Goal: Find specific fact: Find specific page/section

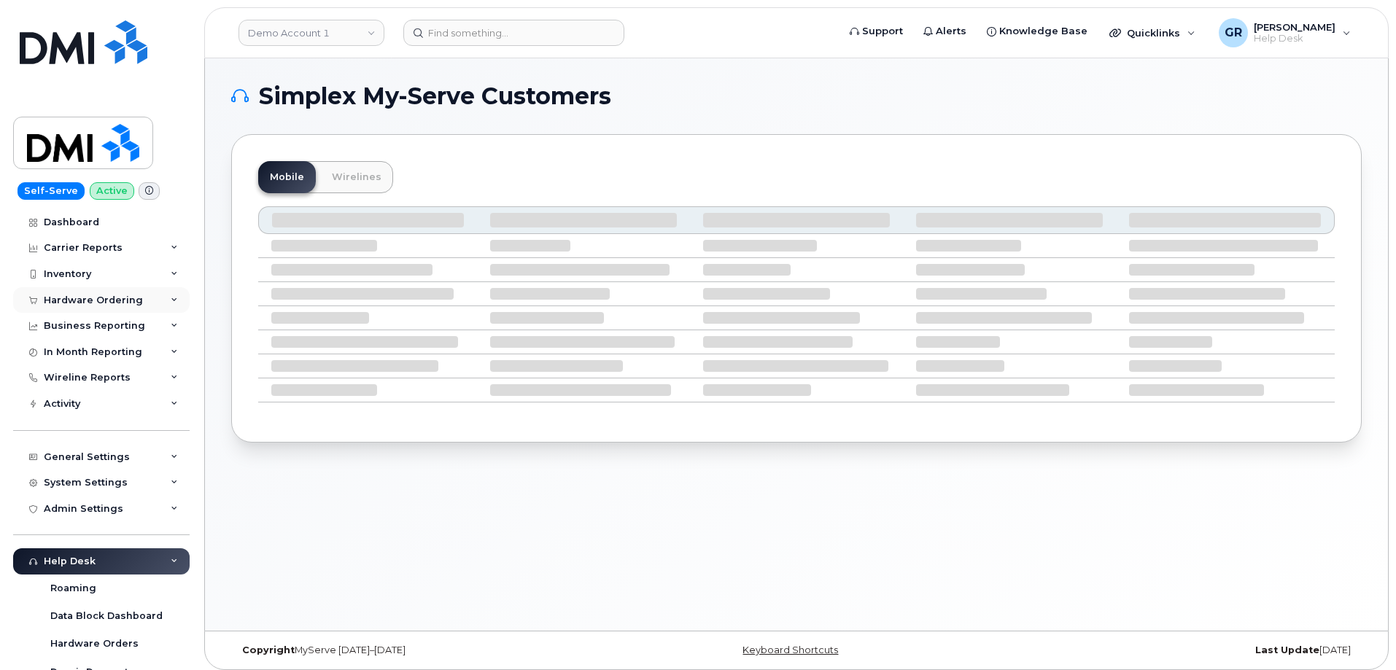
click at [98, 303] on div "Hardware Ordering" at bounding box center [93, 301] width 99 height 12
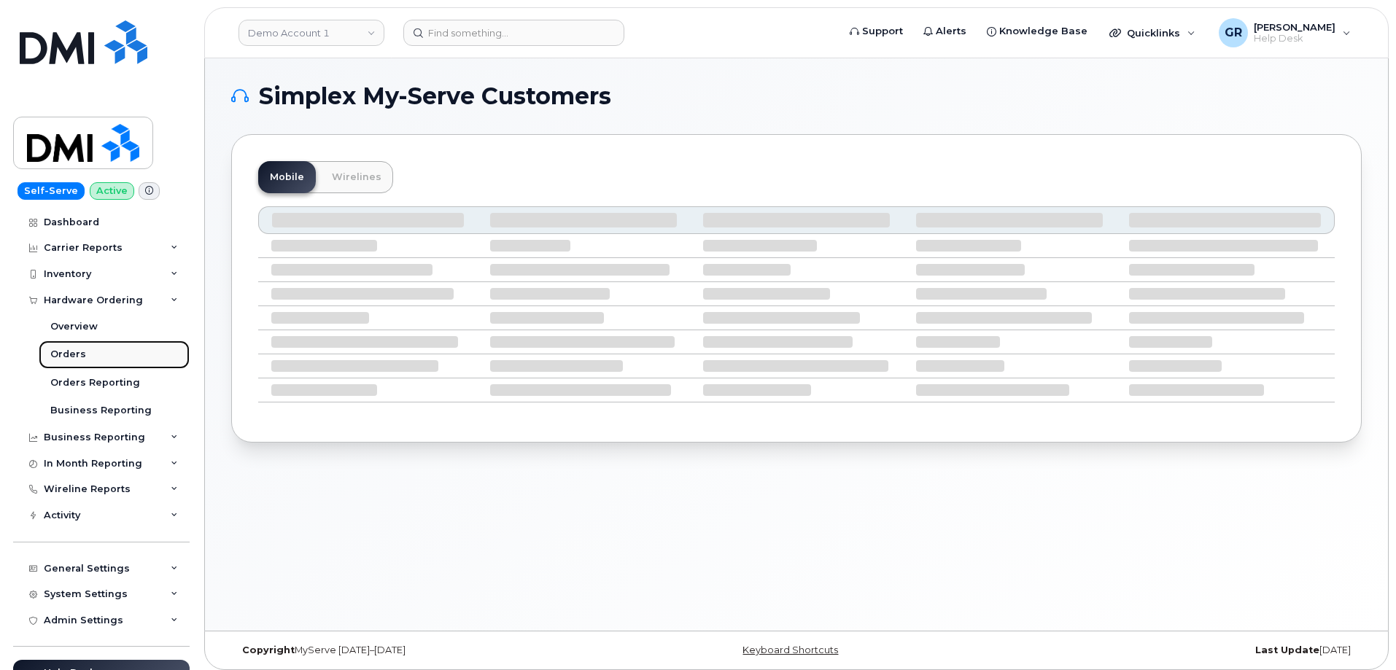
click at [85, 351] on link "Orders" at bounding box center [114, 355] width 151 height 28
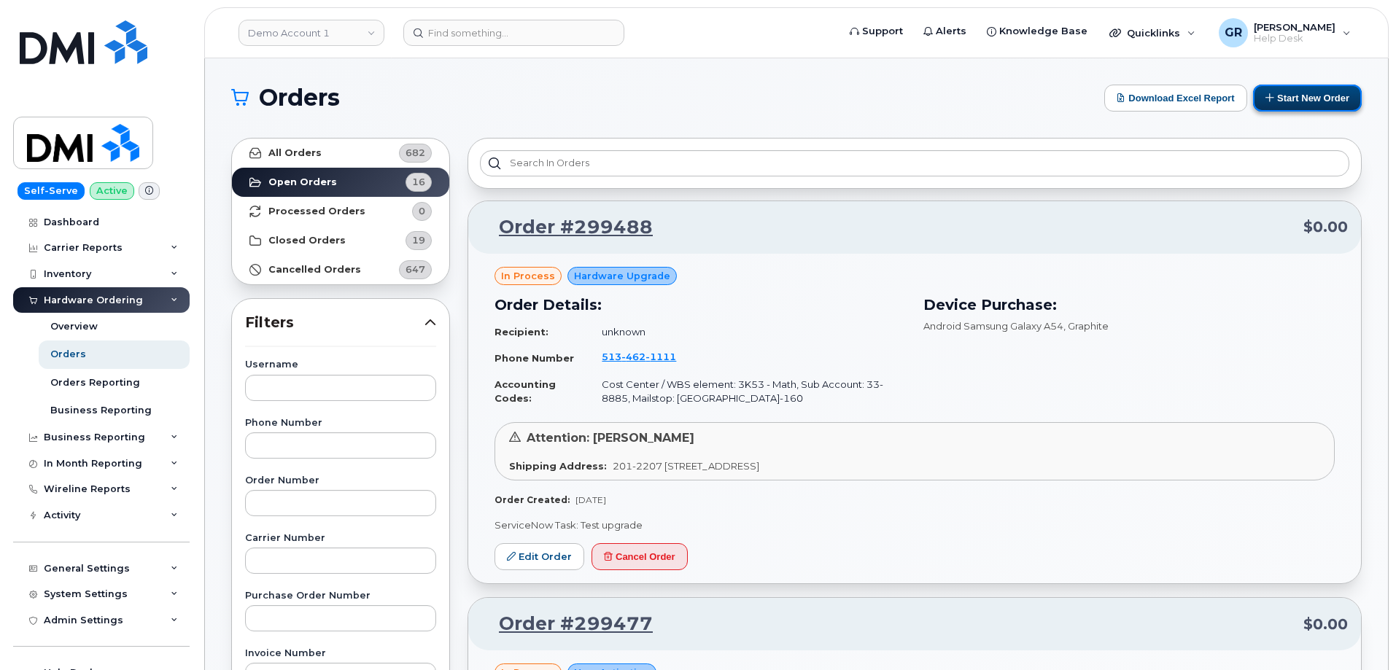
click at [1276, 105] on button "Start New Order" at bounding box center [1307, 98] width 109 height 27
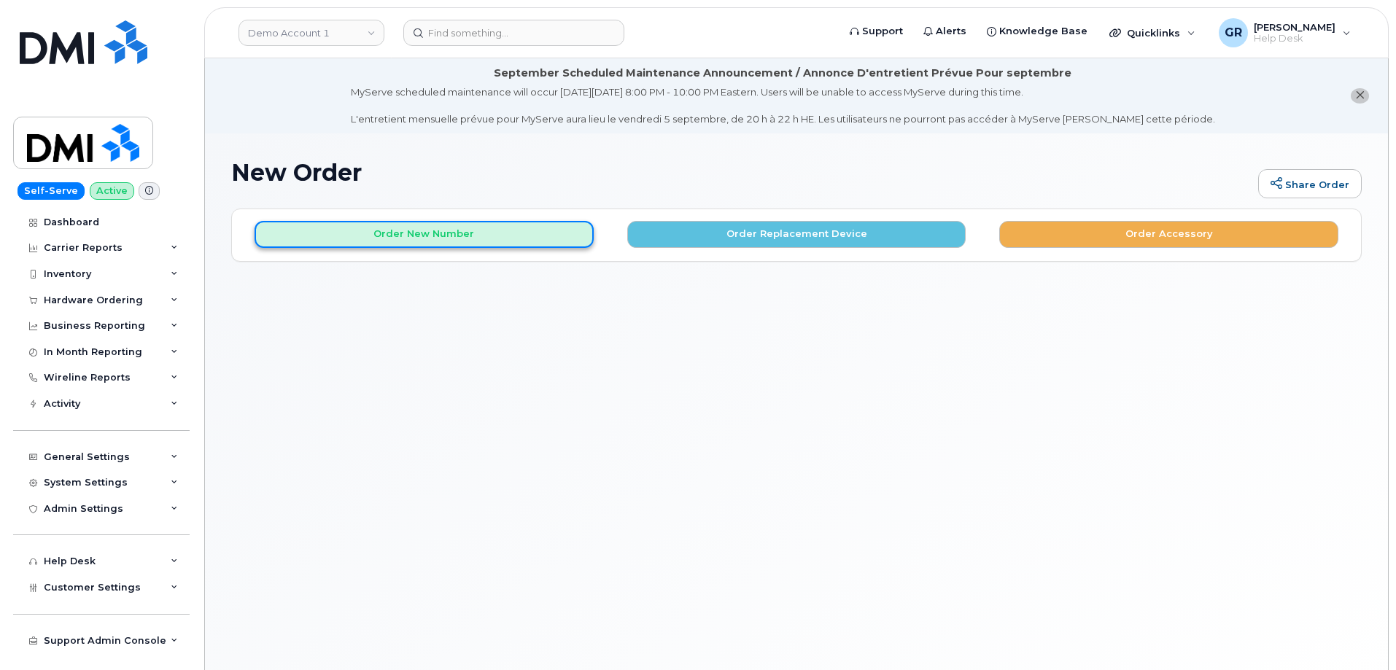
click at [505, 234] on button "Order New Number" at bounding box center [423, 234] width 339 height 27
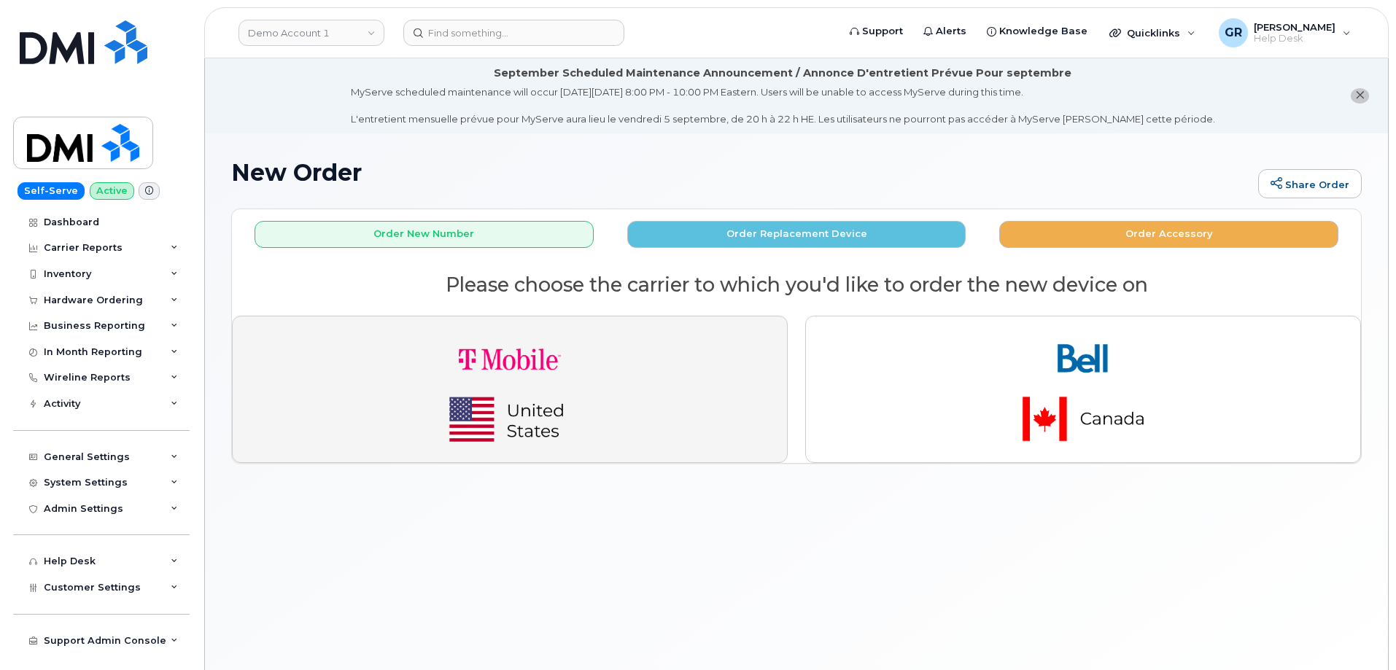
click at [487, 355] on img "button" at bounding box center [510, 389] width 204 height 122
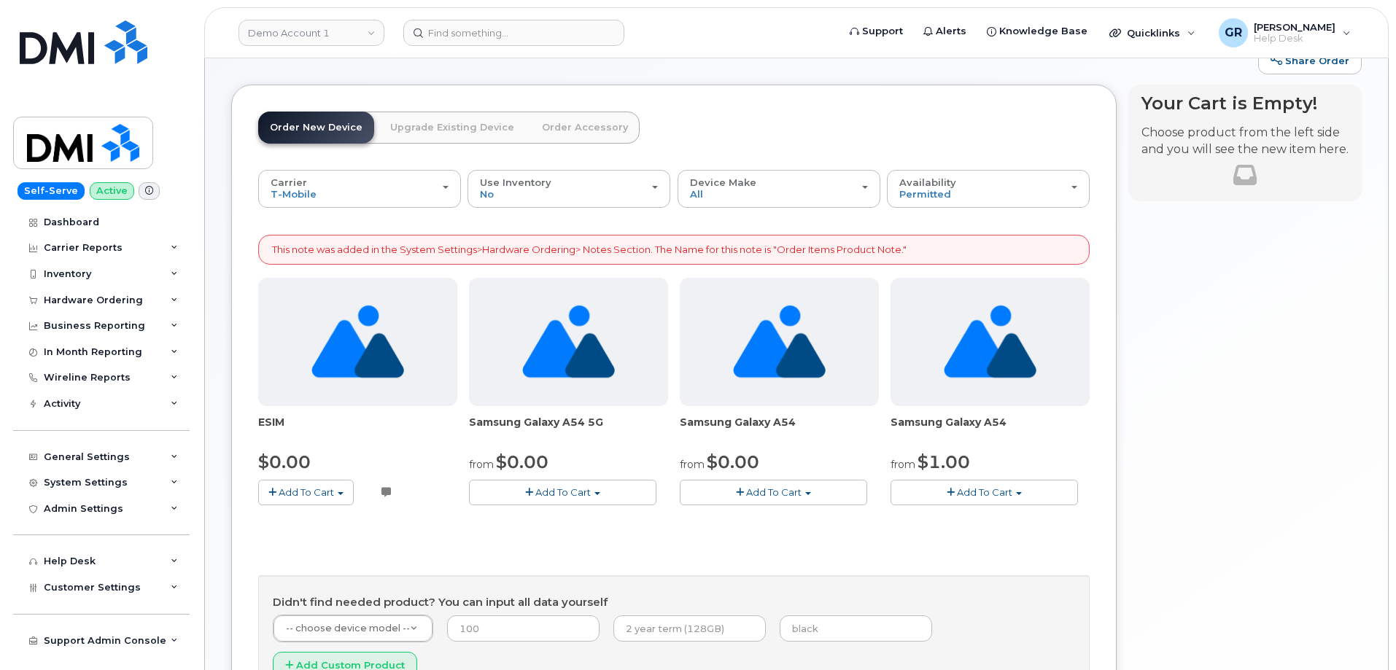
scroll to position [146, 0]
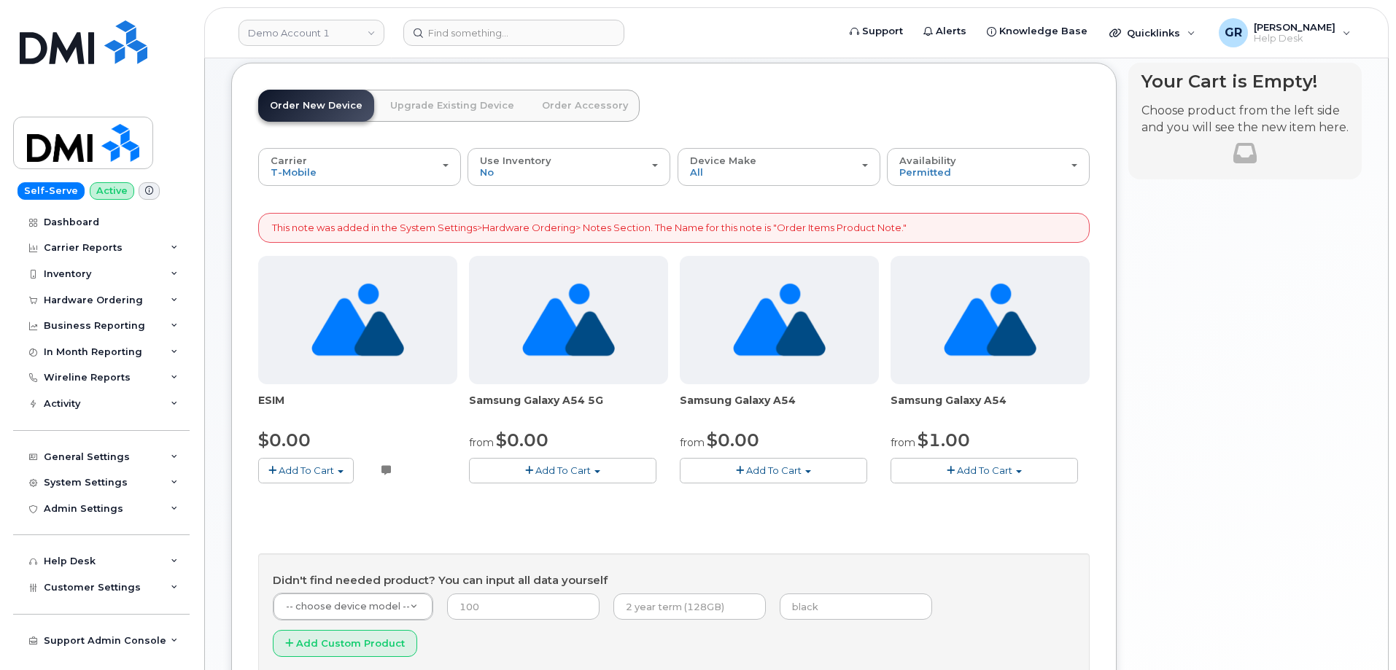
click at [561, 474] on span "Add To Cart" at bounding box center [562, 470] width 55 height 12
click at [545, 499] on link "$0.00 - 2 year term" at bounding box center [541, 498] width 139 height 18
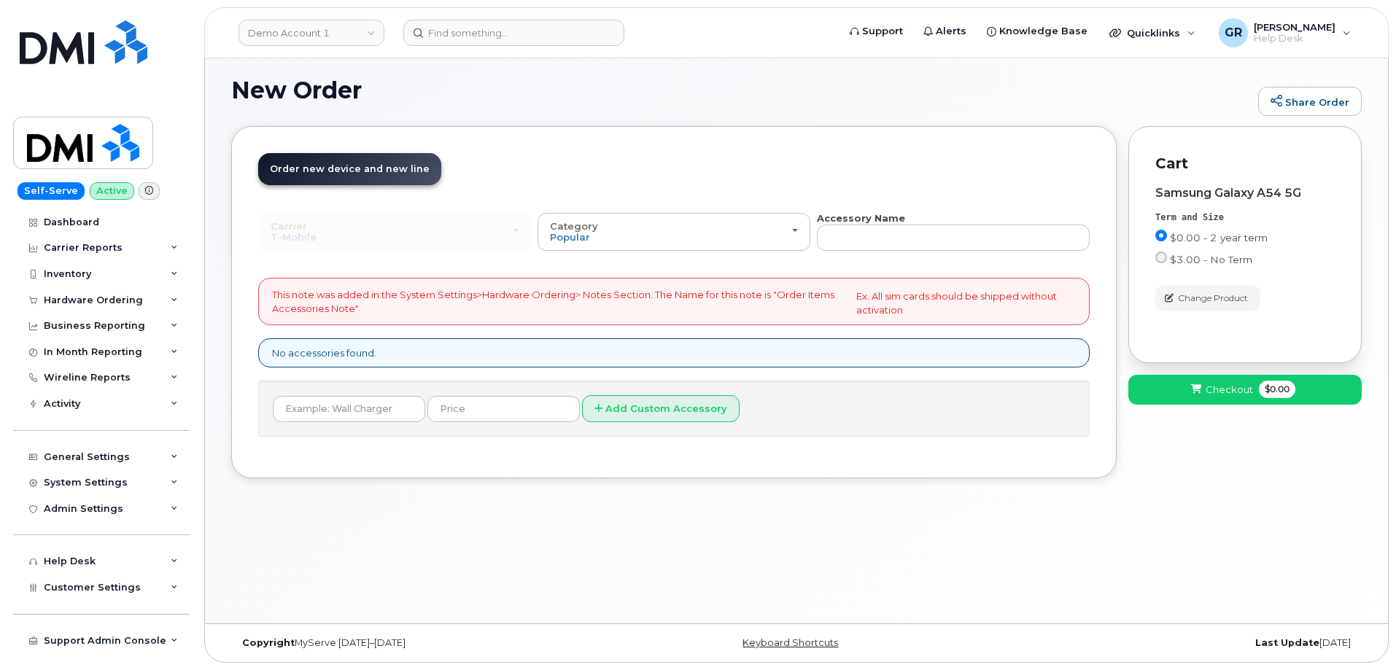
click at [884, 254] on div "Carrier T-Mobile Bell T-Mobile Bell Category Popular All Simplex Accessories Ac…" at bounding box center [673, 323] width 831 height 225
click at [128, 306] on div "Hardware Ordering" at bounding box center [101, 300] width 176 height 26
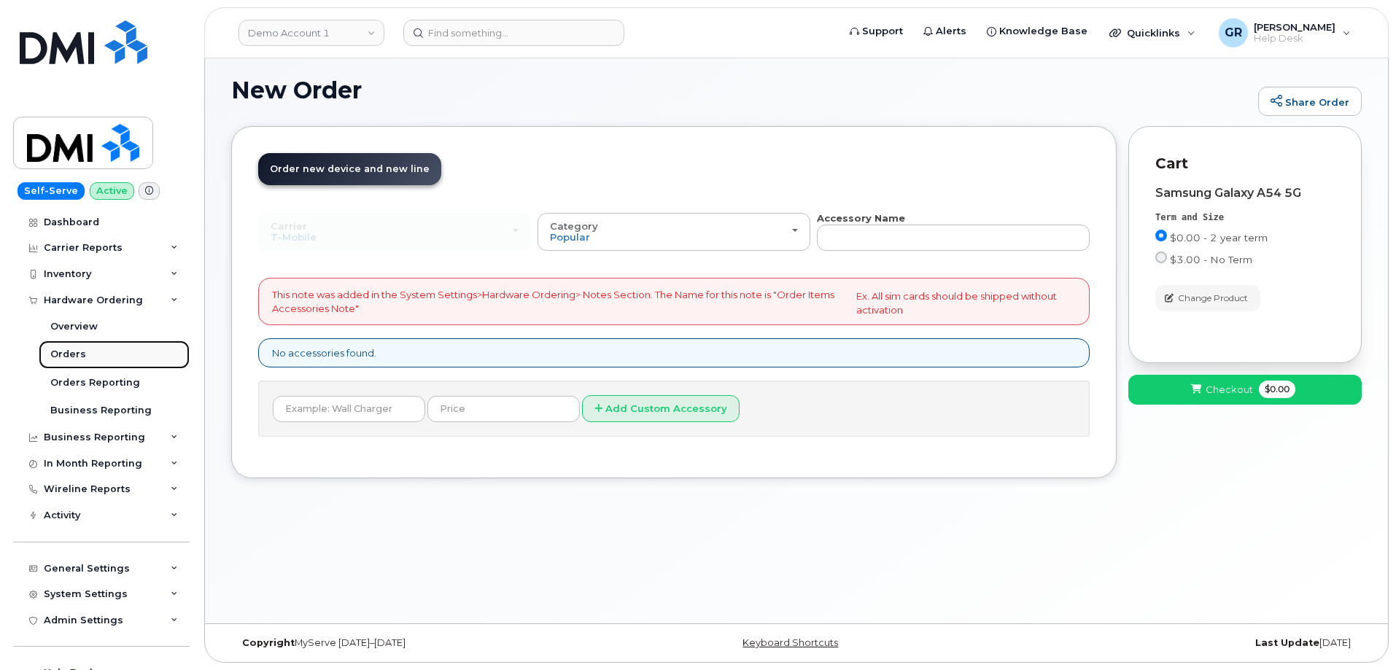
click at [56, 355] on div "Orders" at bounding box center [68, 354] width 36 height 13
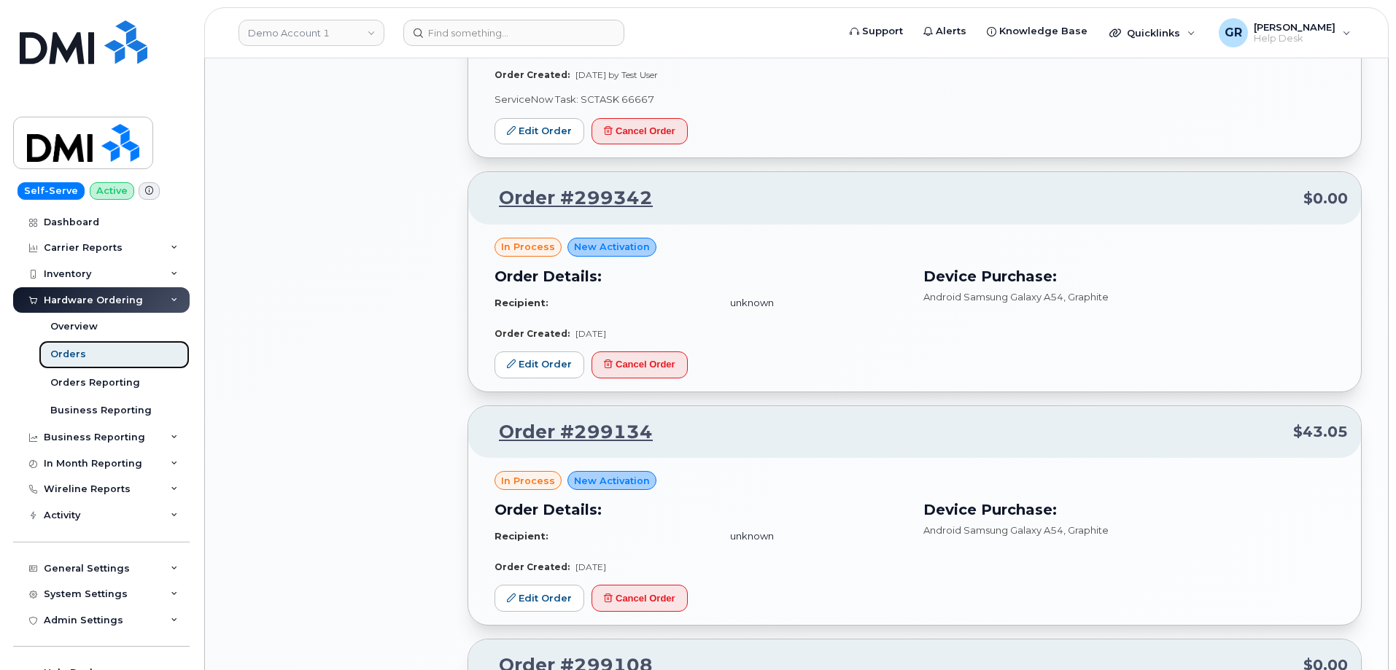
scroll to position [1167, 0]
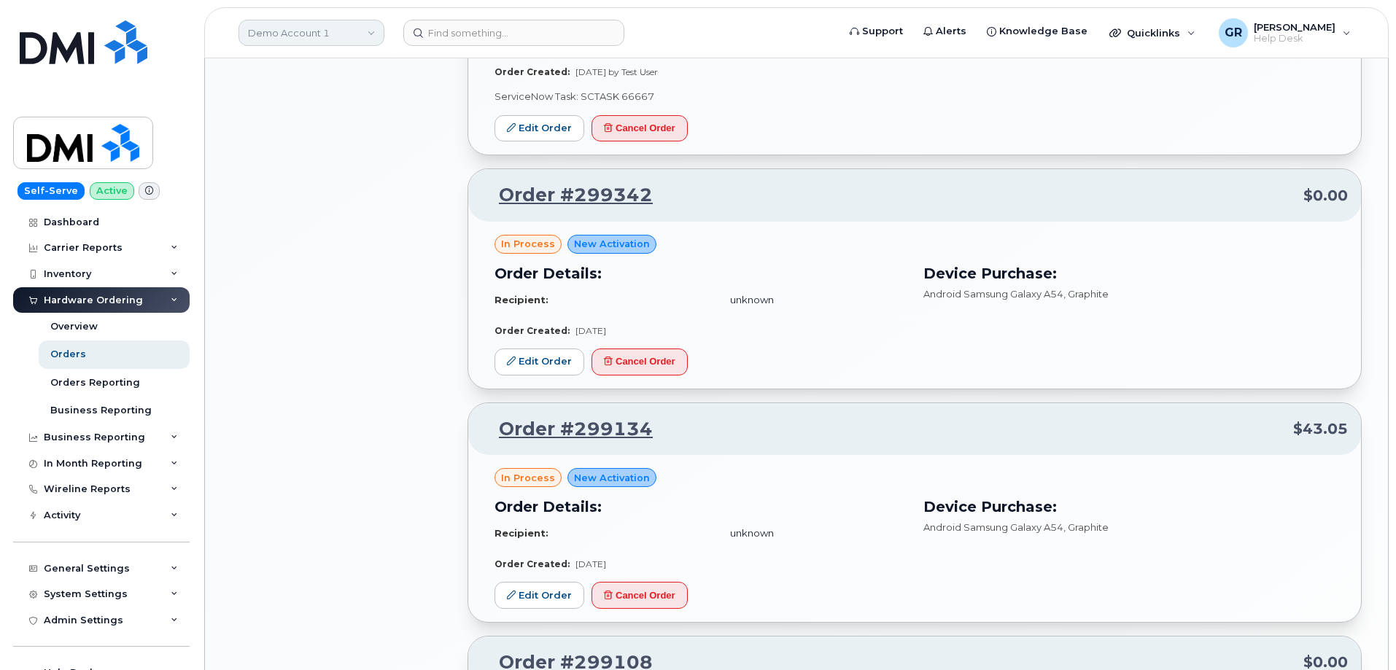
click at [330, 41] on link "Demo Account 1" at bounding box center [311, 33] width 146 height 26
type input "rollins"
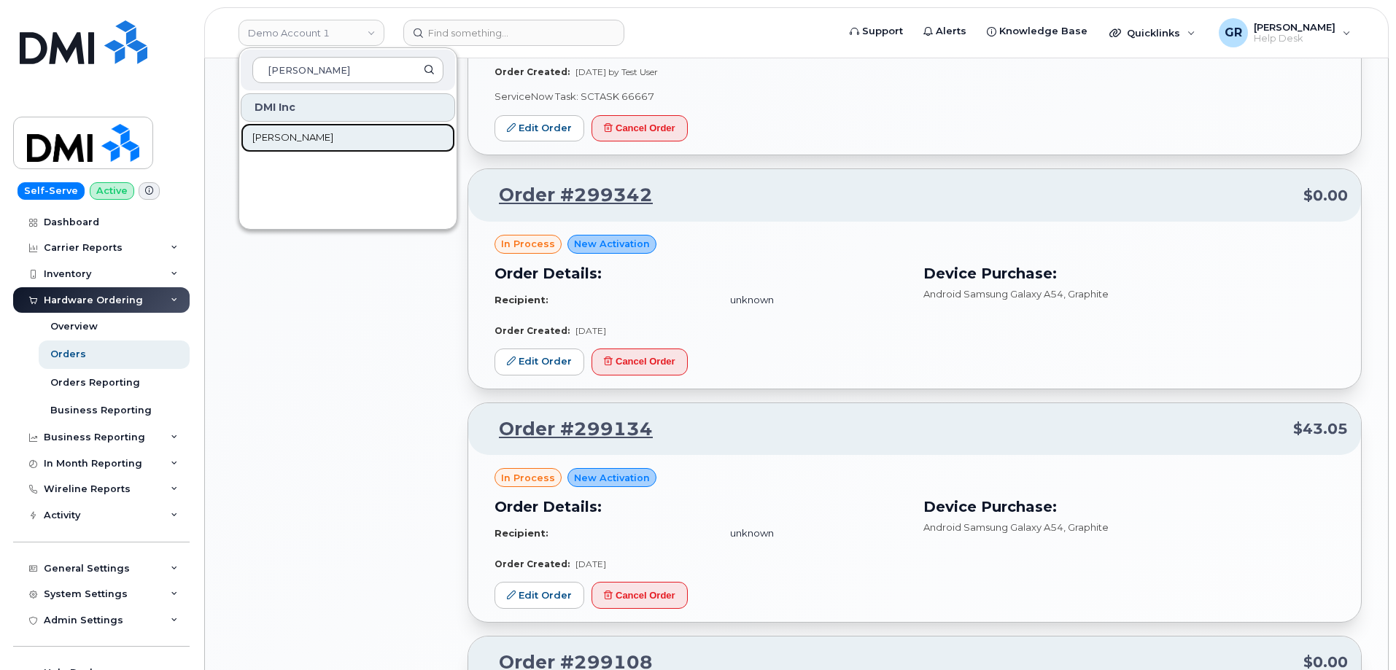
click at [282, 136] on span "Rollins" at bounding box center [292, 138] width 81 height 15
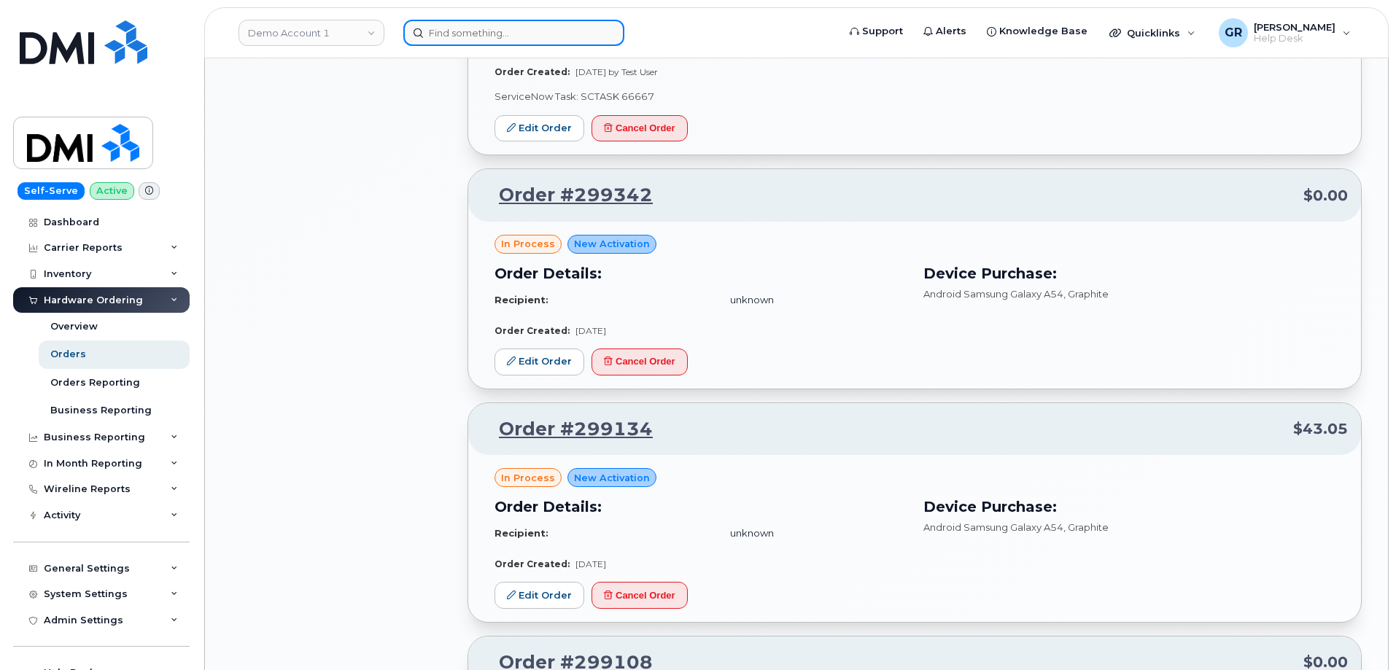
click at [483, 40] on input at bounding box center [513, 33] width 221 height 26
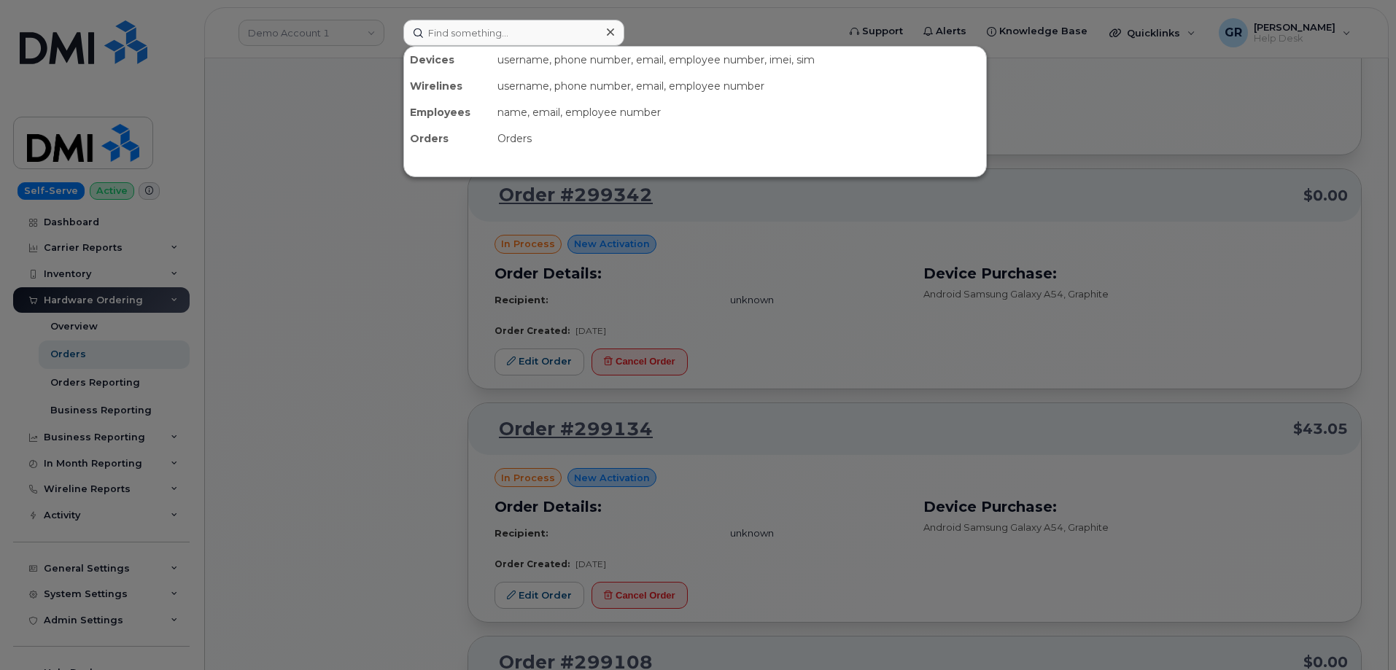
click at [346, 124] on div at bounding box center [698, 335] width 1396 height 670
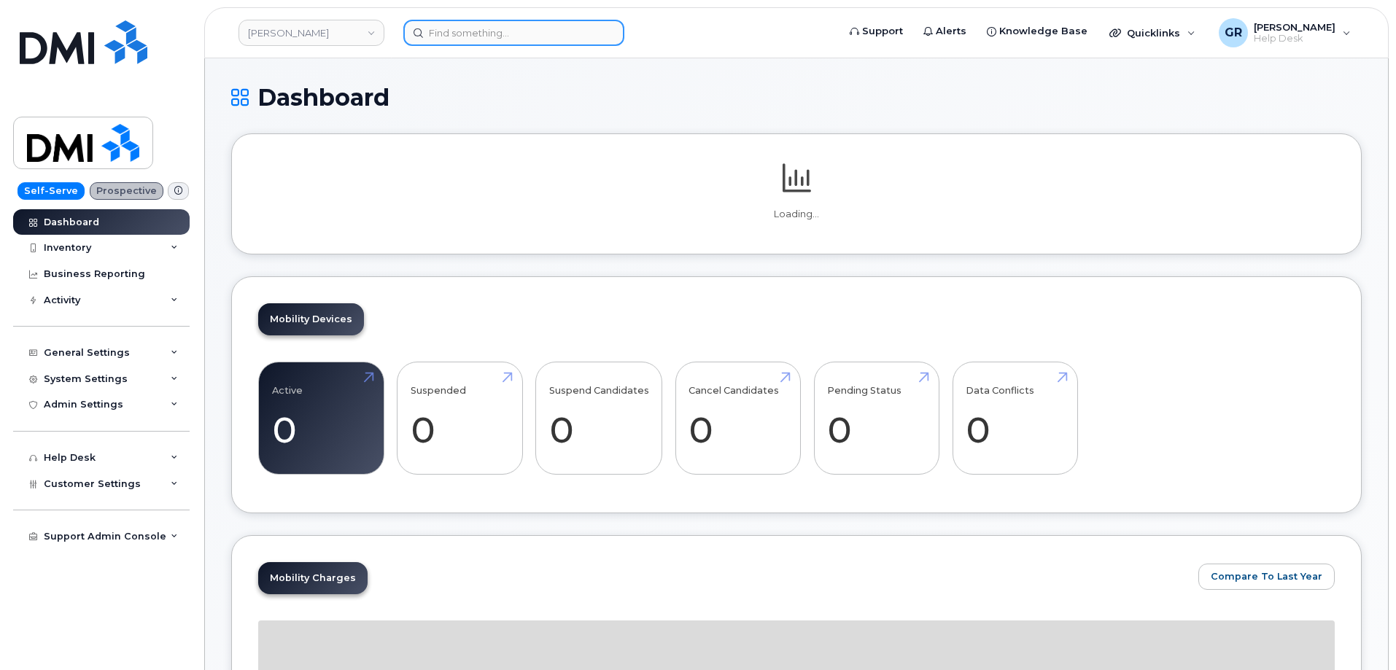
click at [470, 34] on input at bounding box center [513, 33] width 221 height 26
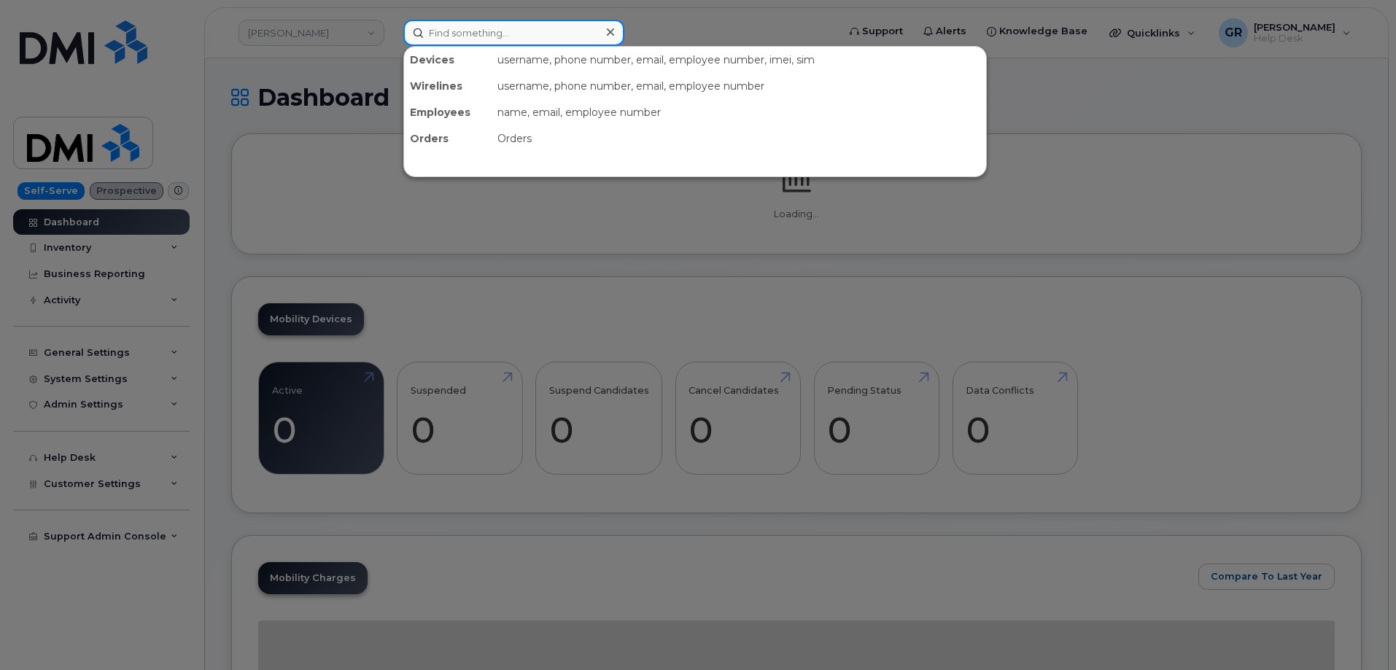
paste input "214-846-1640"
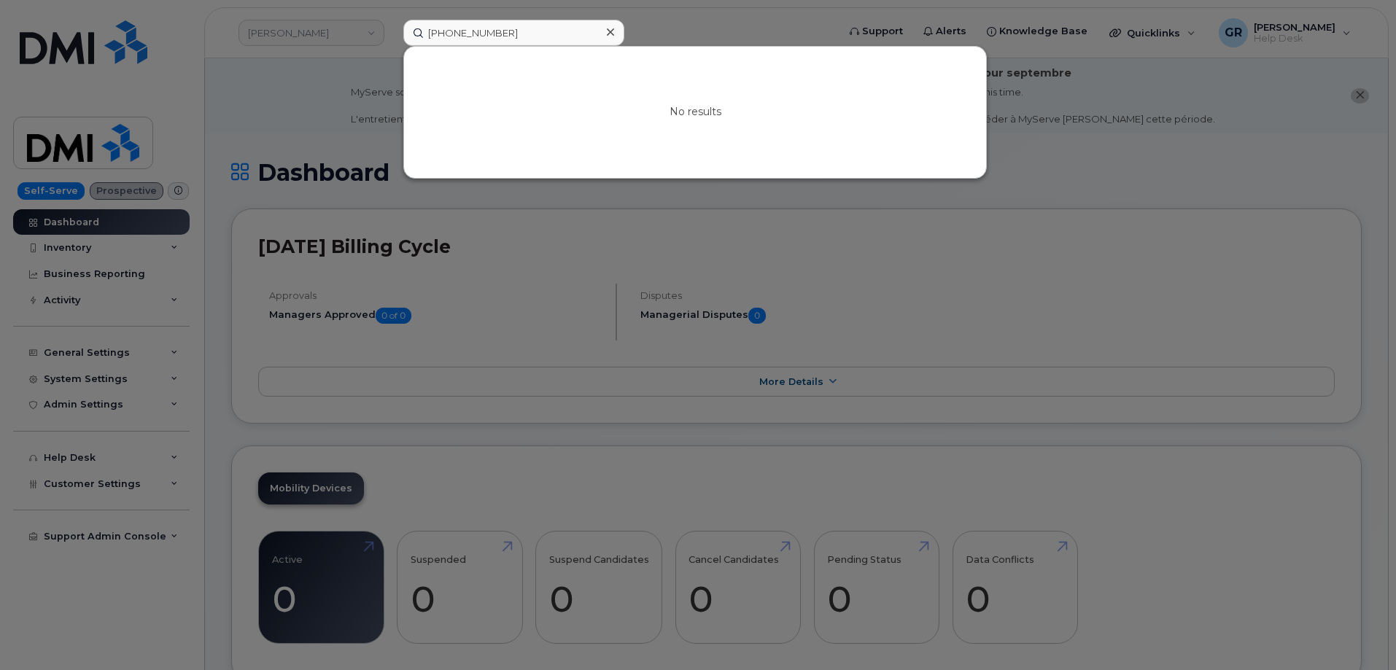
click at [380, 200] on div at bounding box center [698, 335] width 1396 height 670
click at [487, 33] on input "214-846-1640" at bounding box center [513, 33] width 221 height 26
paste input "[PERSON_NAME]"
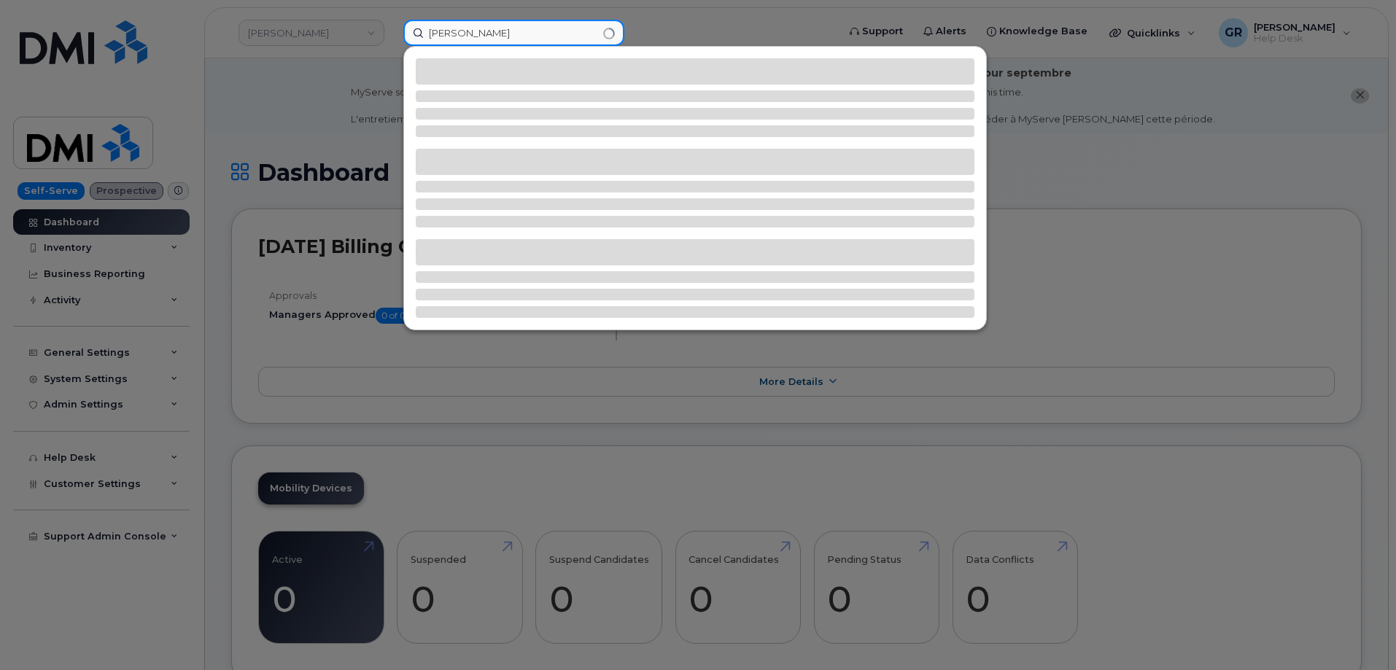
type input "[PERSON_NAME]"
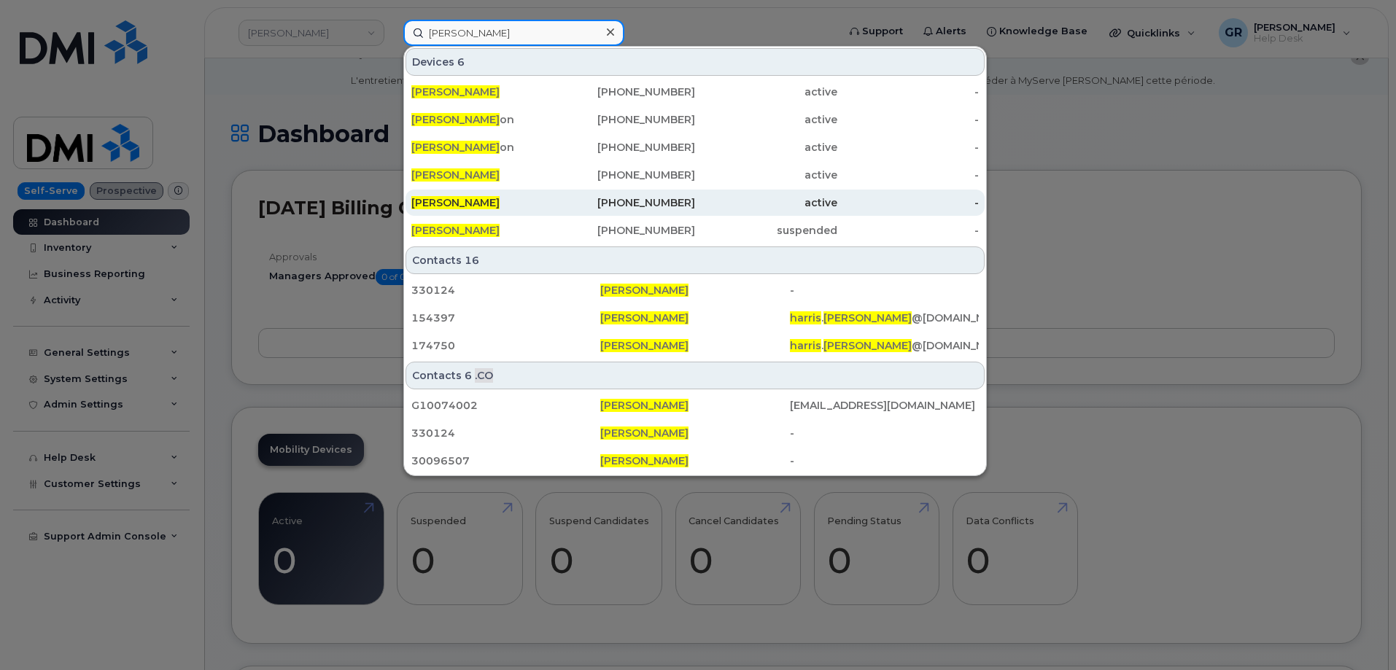
scroll to position [73, 0]
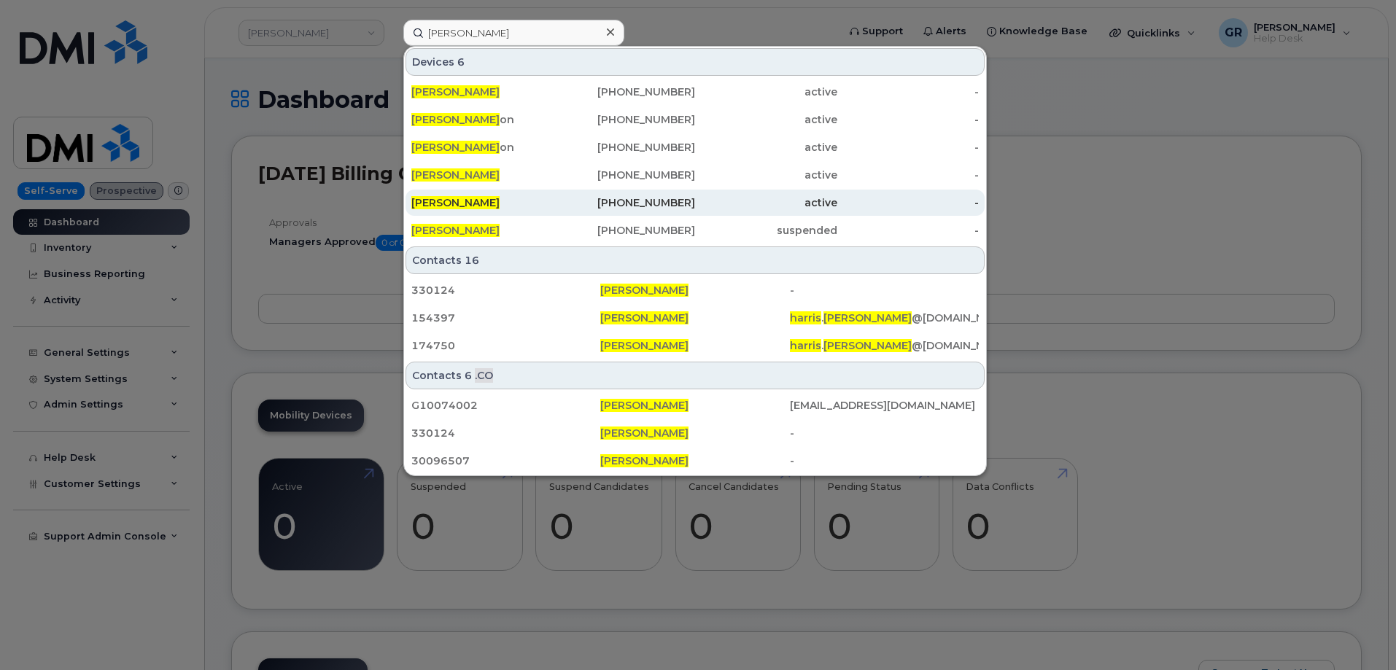
click at [499, 209] on div "[PERSON_NAME]" at bounding box center [482, 202] width 142 height 15
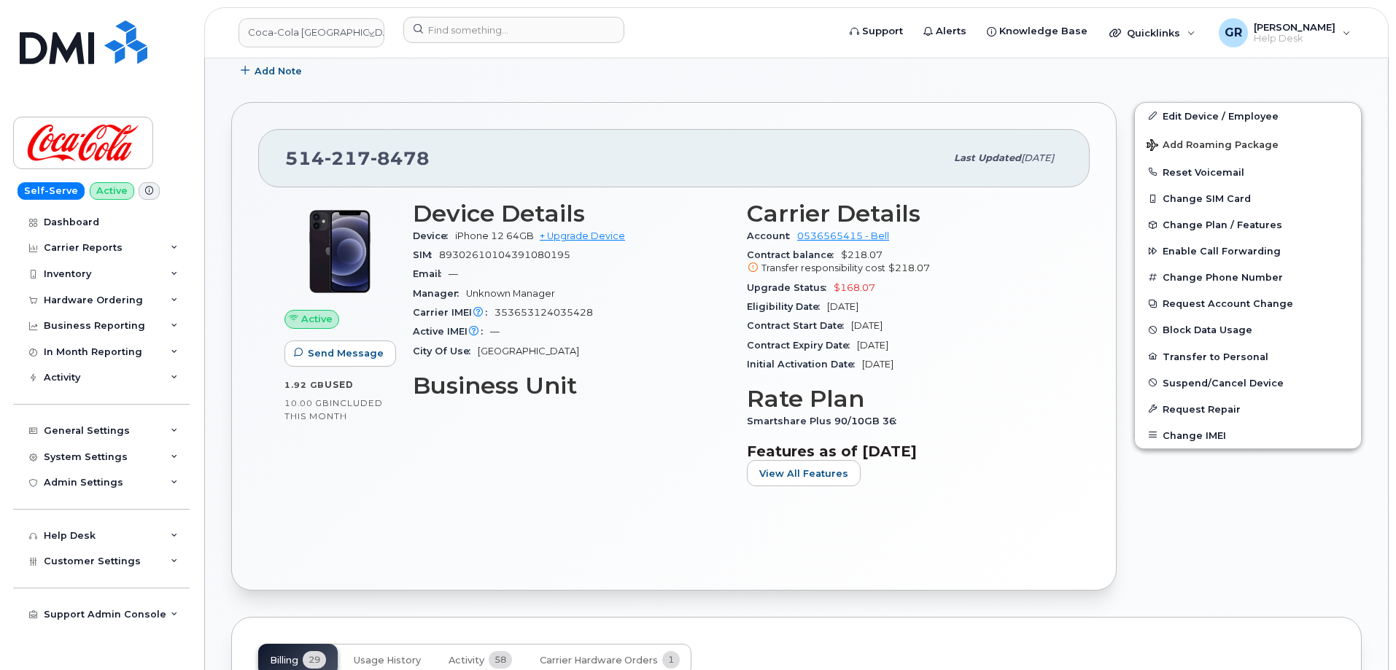
scroll to position [292, 0]
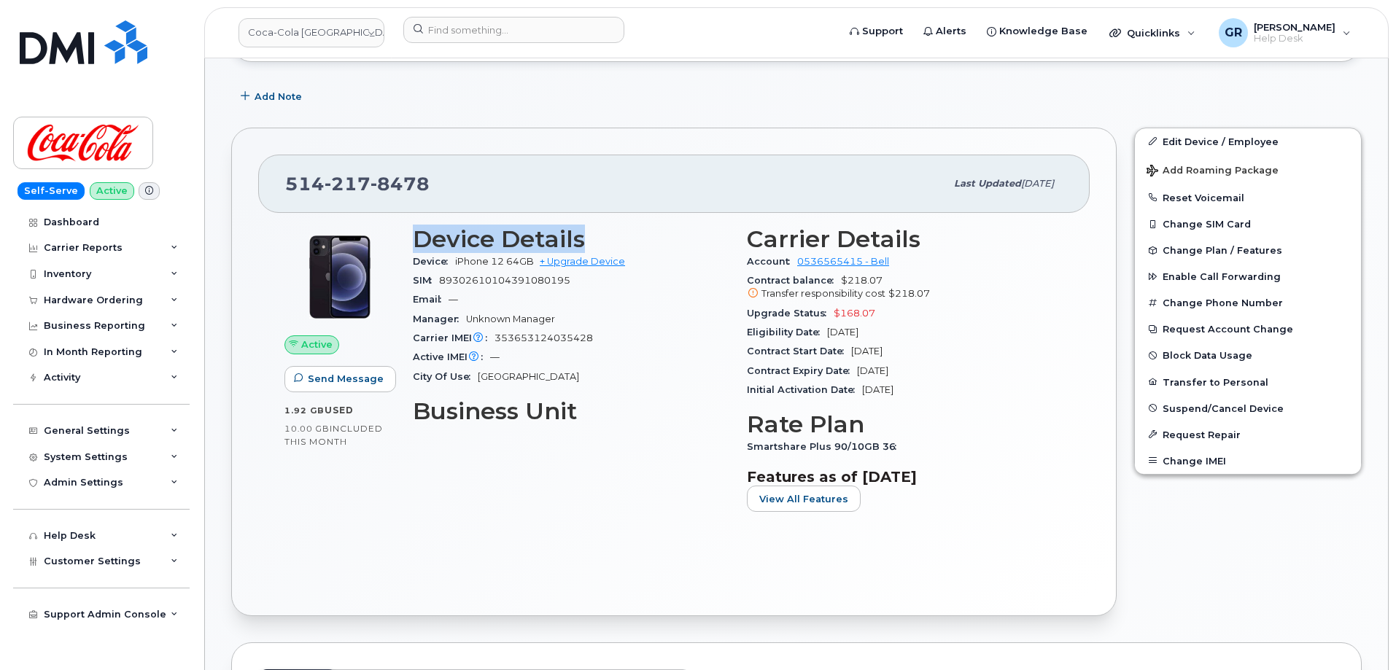
drag, startPoint x: 585, startPoint y: 233, endPoint x: 411, endPoint y: 242, distance: 173.8
click at [411, 242] on div "Device Details Device iPhone 12 64GB + Upgrade Device SIM 89302610104391080195 …" at bounding box center [571, 375] width 334 height 316
click at [441, 238] on h3 "Device Details" at bounding box center [571, 239] width 316 height 26
click at [446, 238] on h3 "Device Details" at bounding box center [571, 239] width 316 height 26
drag, startPoint x: 796, startPoint y: 263, endPoint x: 861, endPoint y: 265, distance: 65.7
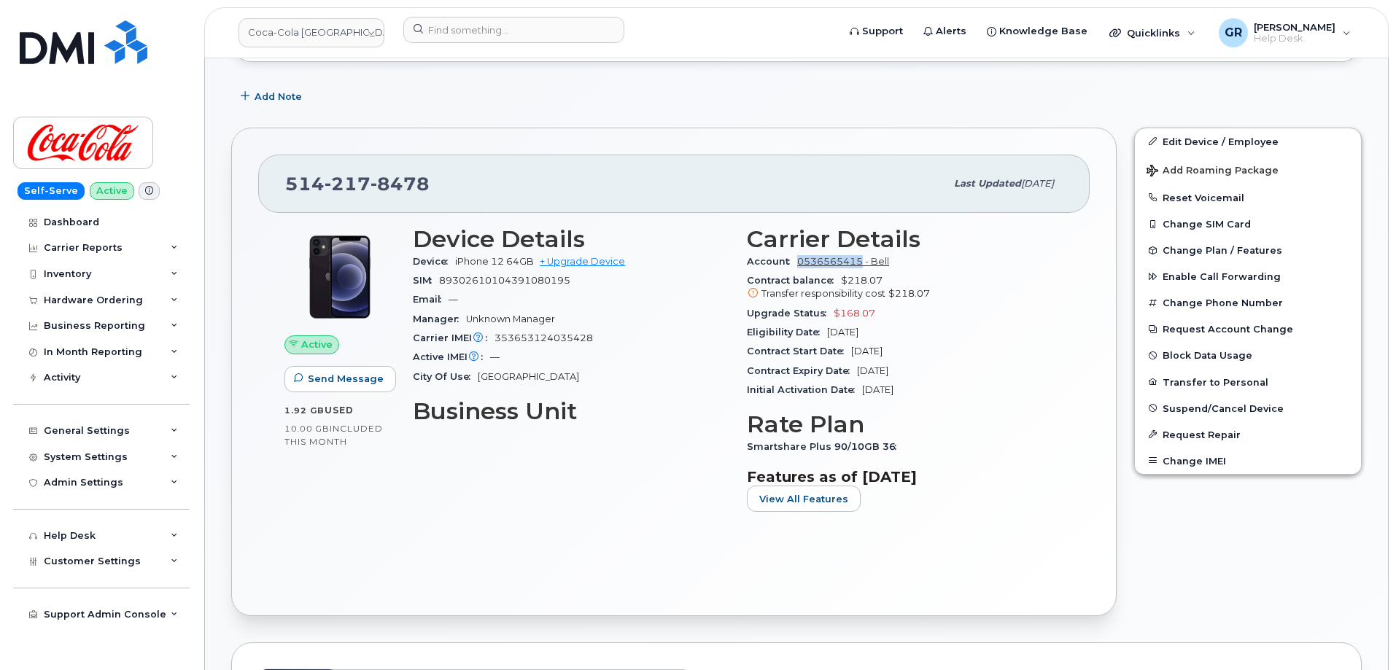
click at [861, 265] on div "Account 0536565415 - Bell" at bounding box center [905, 261] width 316 height 19
copy link "0536565415"
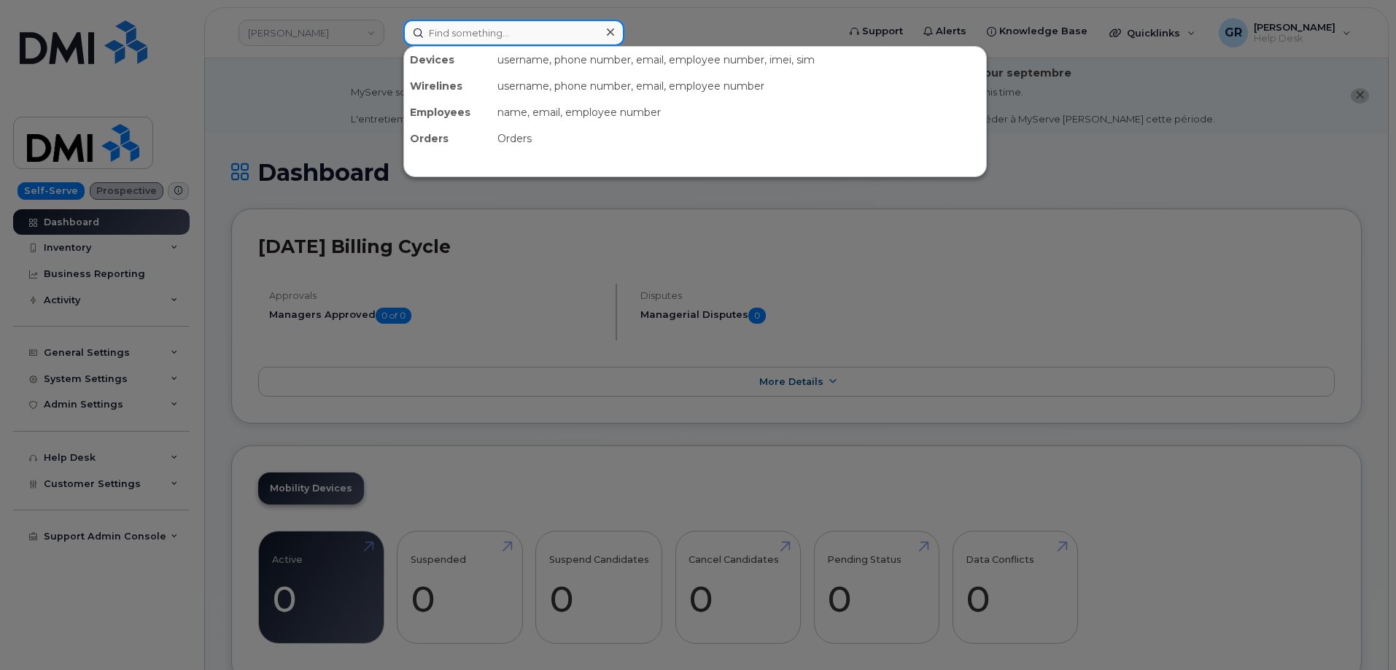
click at [451, 30] on input at bounding box center [513, 33] width 221 height 26
type input "[PERSON_NAME]"
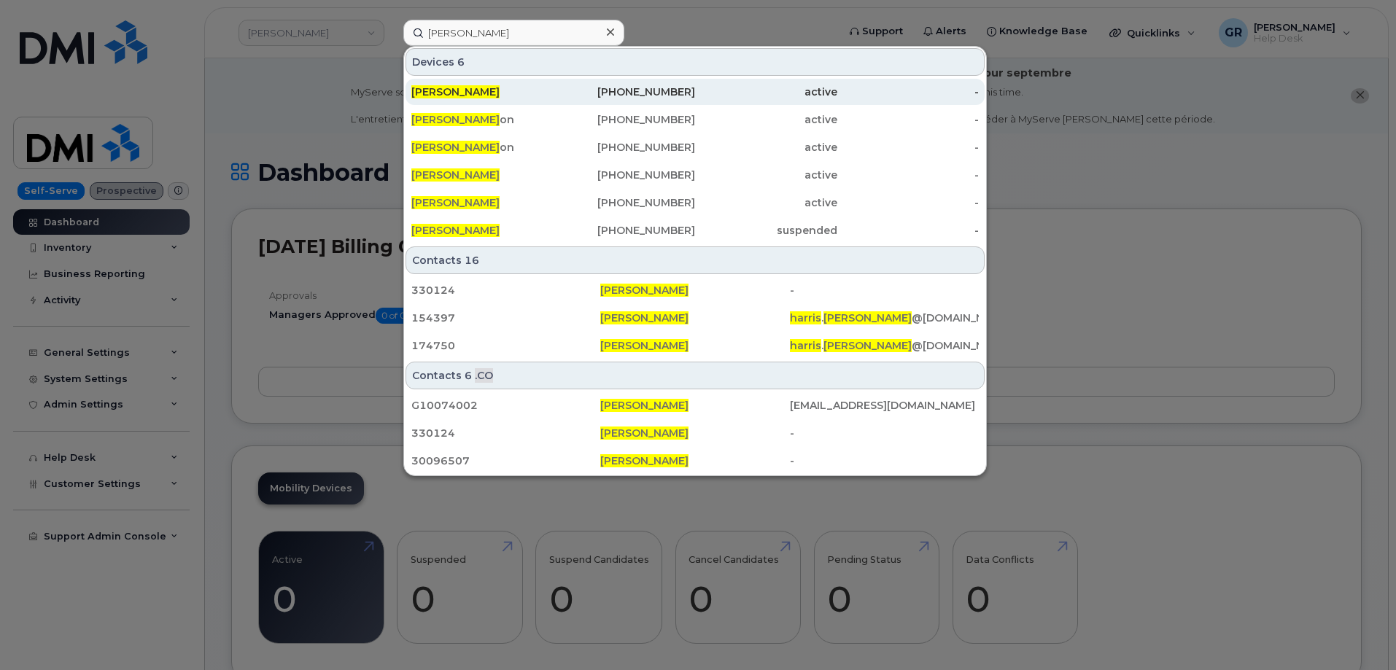
click at [515, 102] on div "[PERSON_NAME]" at bounding box center [482, 92] width 142 height 26
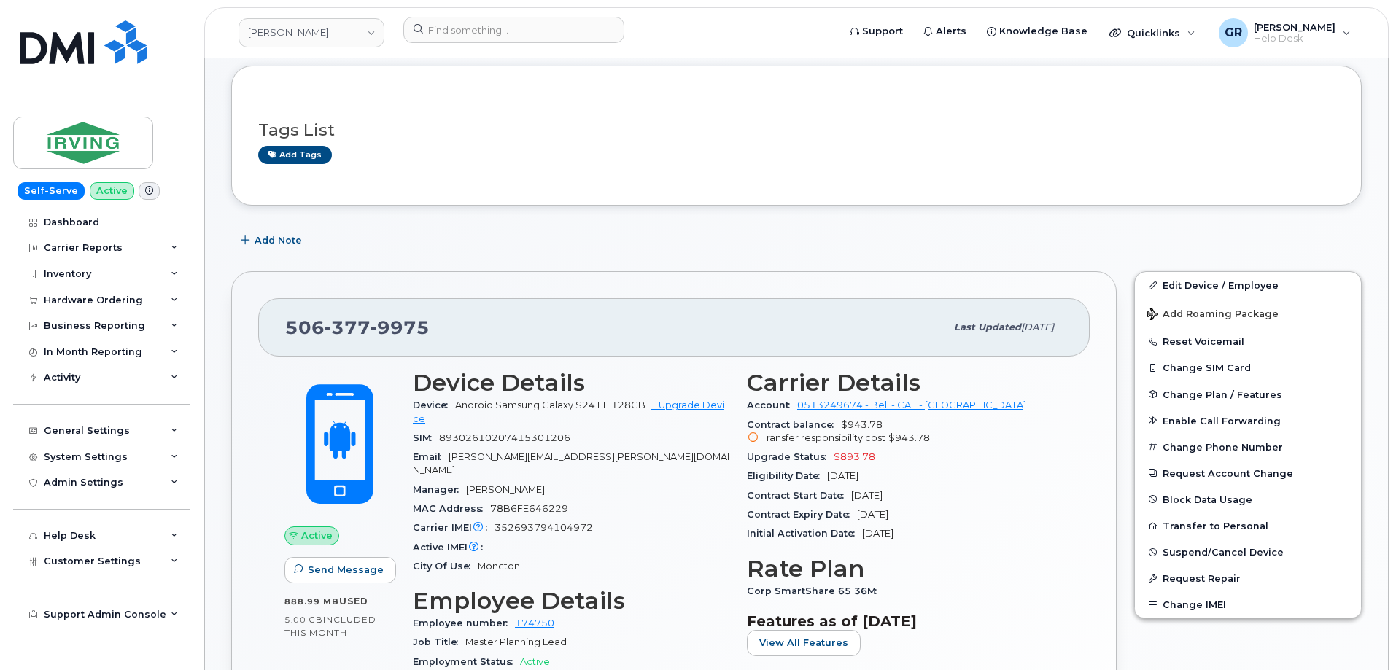
scroll to position [148, 0]
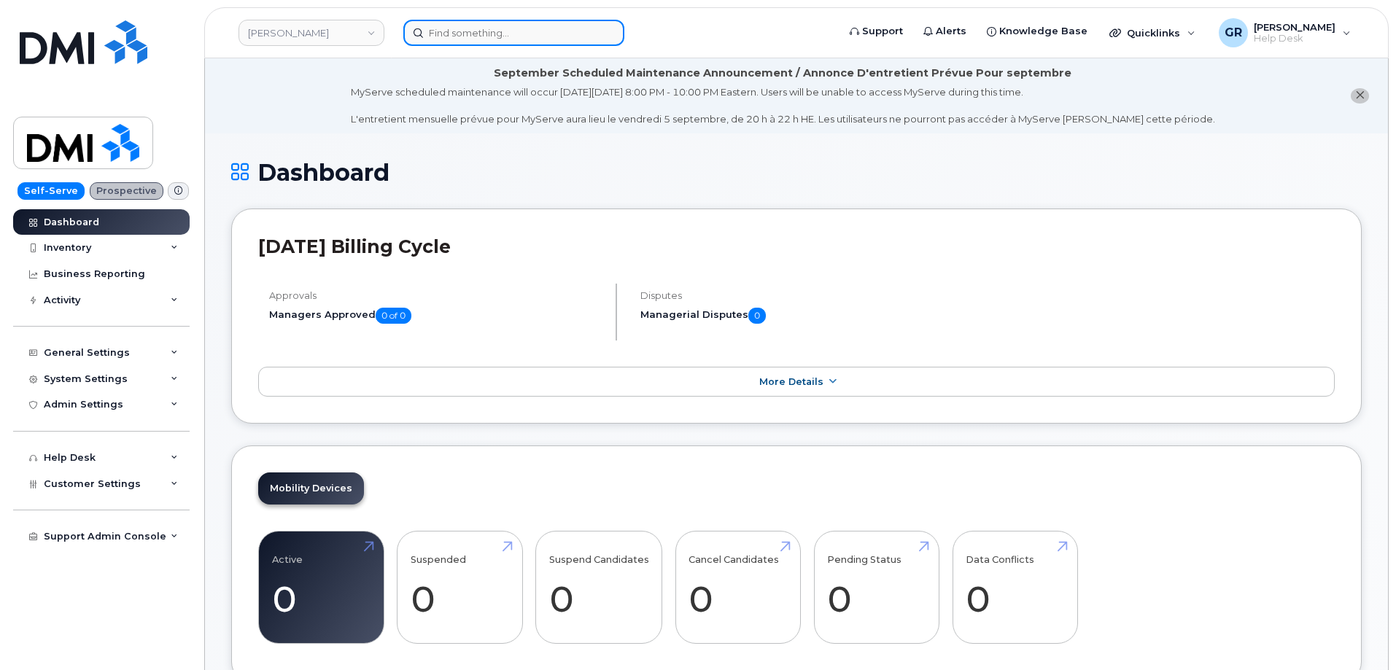
click at [568, 39] on input at bounding box center [513, 33] width 221 height 26
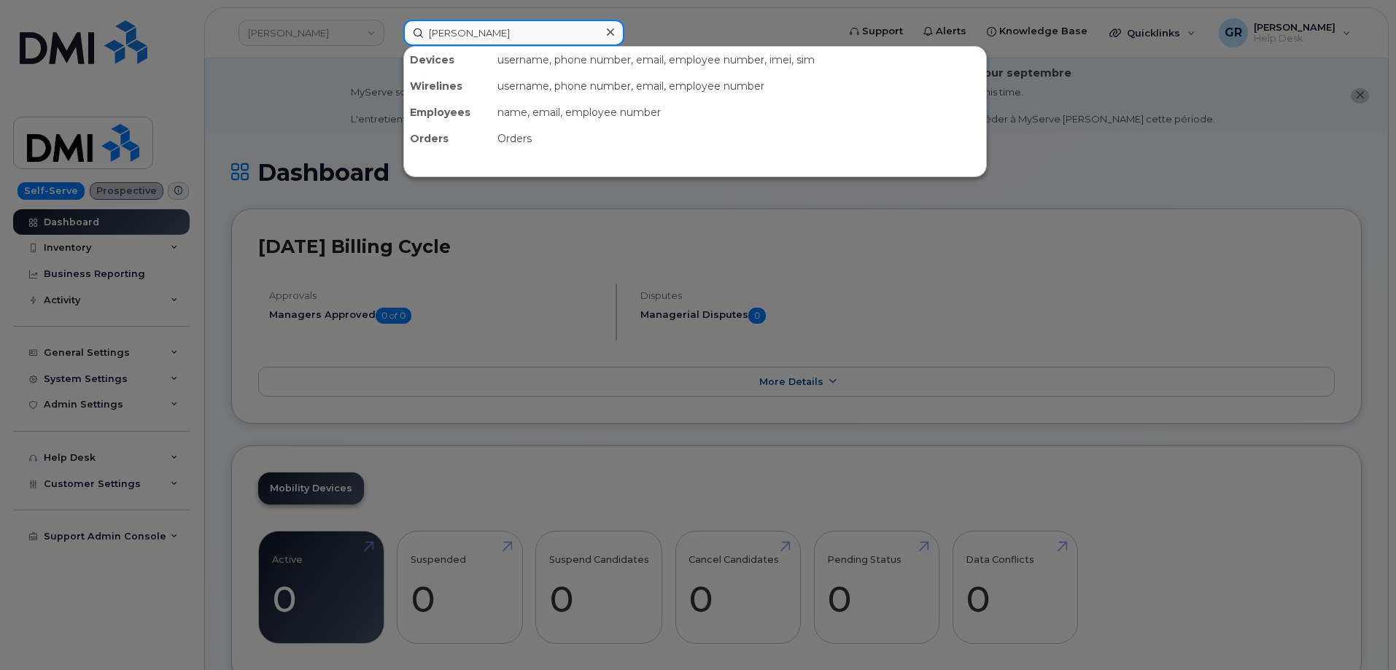
type input "[PERSON_NAME]"
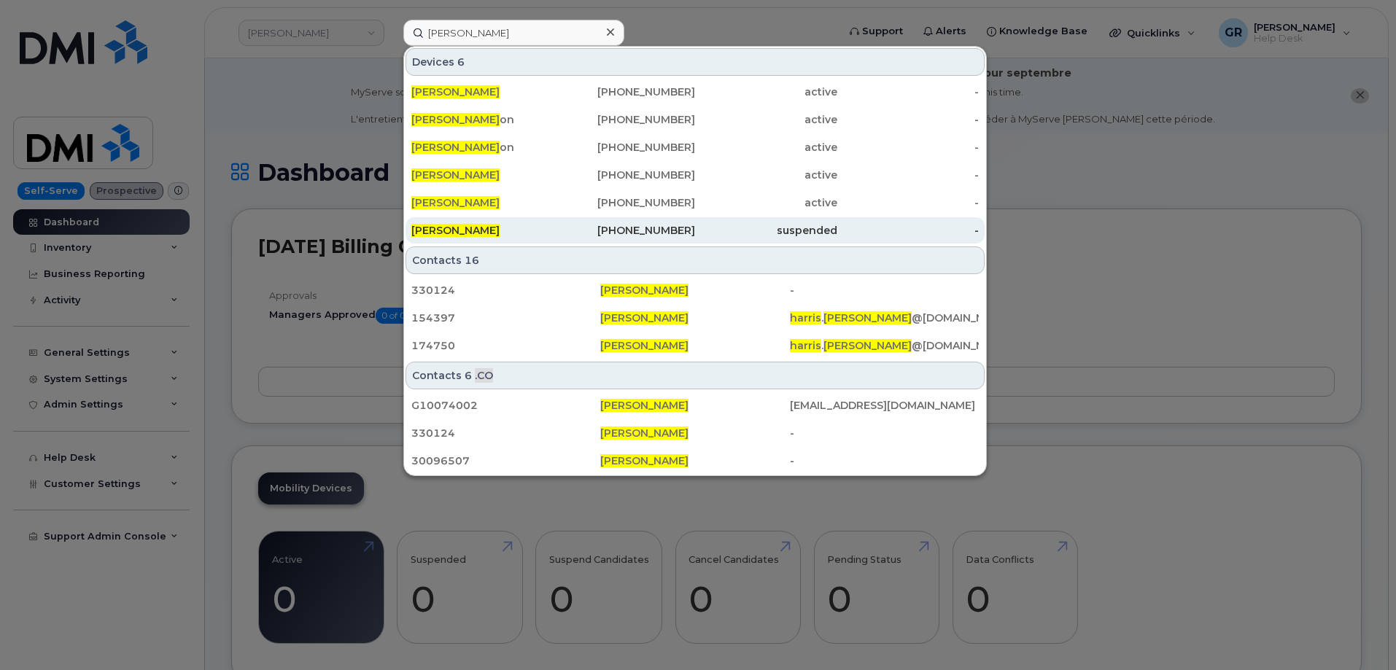
click at [564, 235] on div "514-217-2914" at bounding box center [624, 230] width 142 height 15
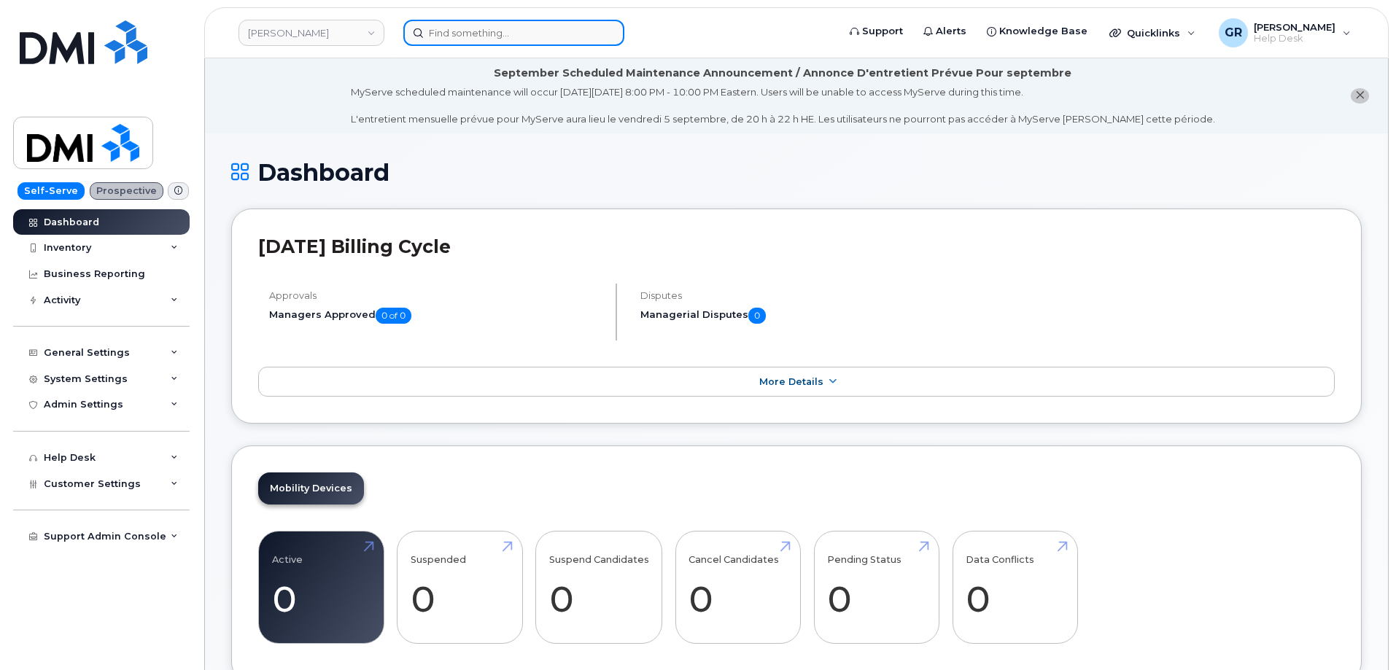
click at [501, 29] on input at bounding box center [513, 33] width 221 height 26
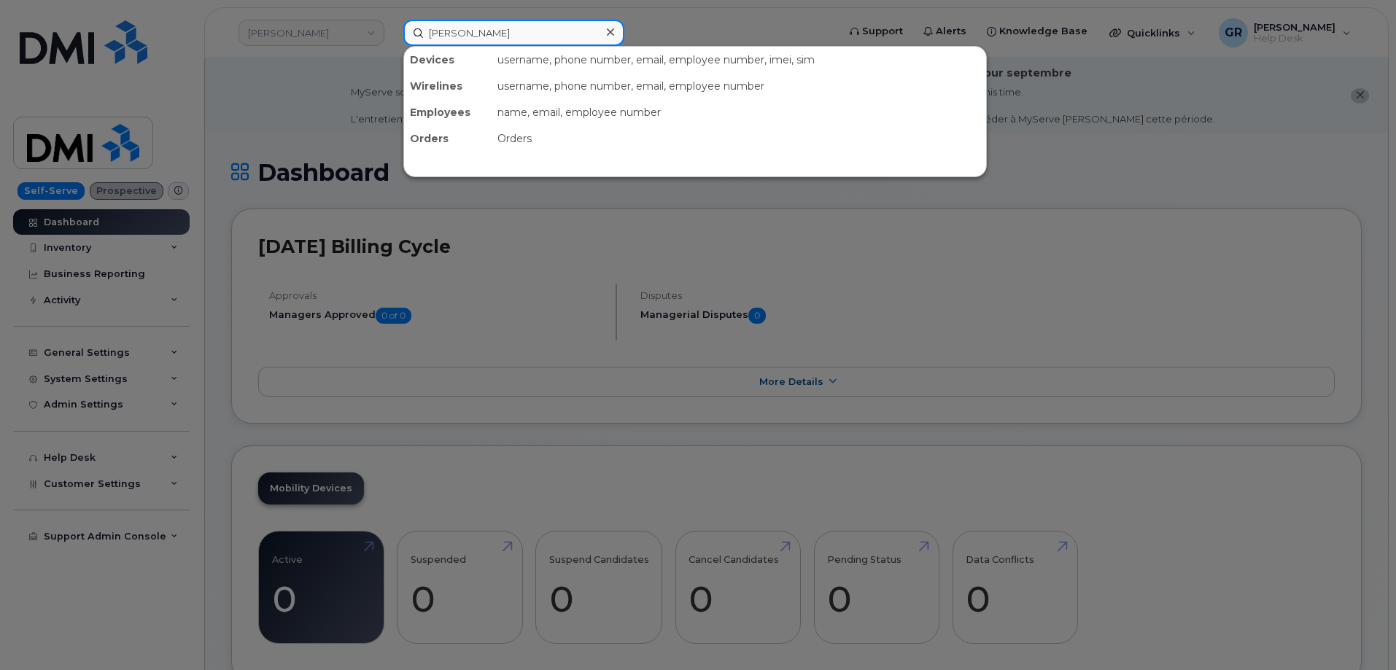
type input "Kevin Harris"
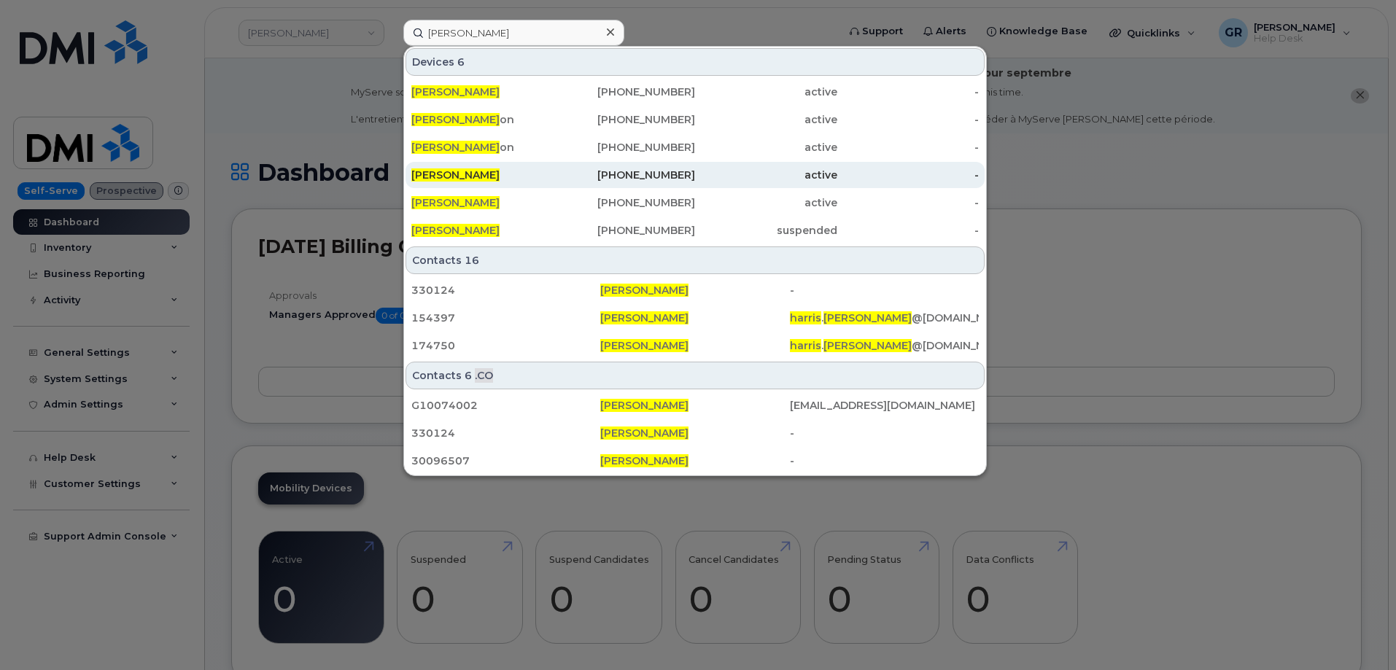
click at [522, 178] on div "KEVIN HARRIS" at bounding box center [482, 175] width 142 height 15
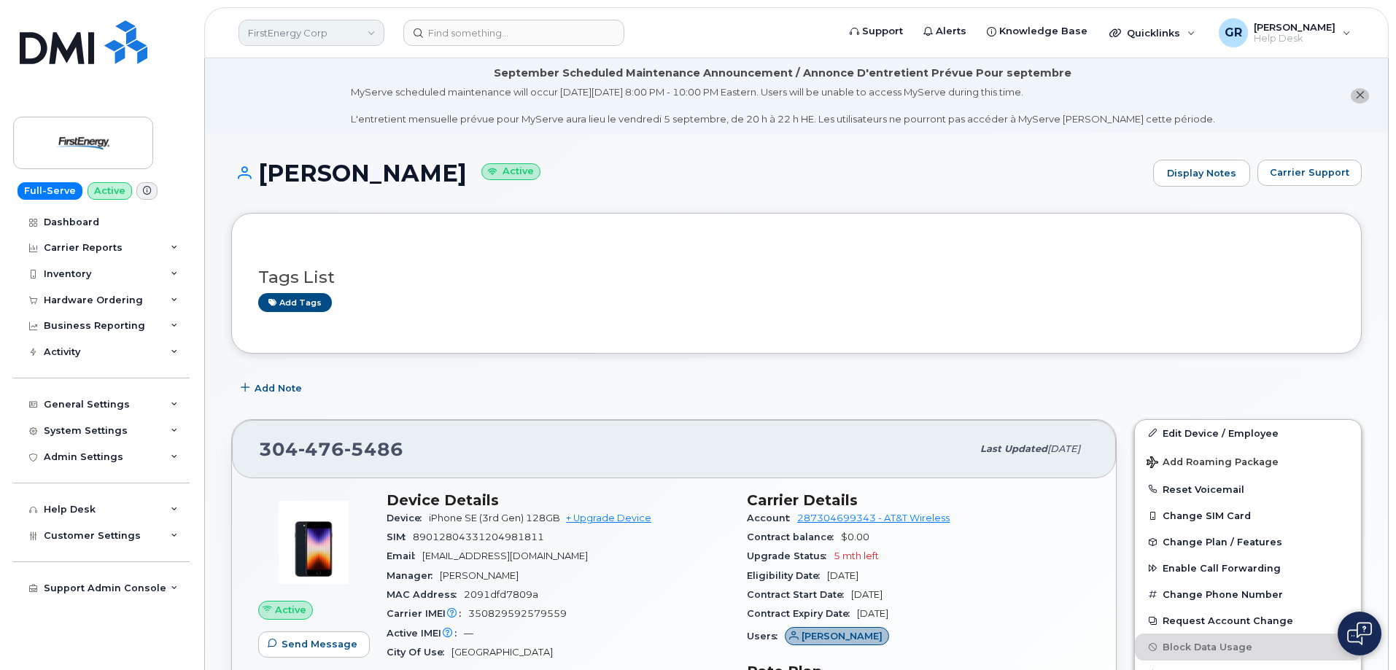
click at [304, 30] on link "FirstEnergy Corp" at bounding box center [311, 33] width 146 height 26
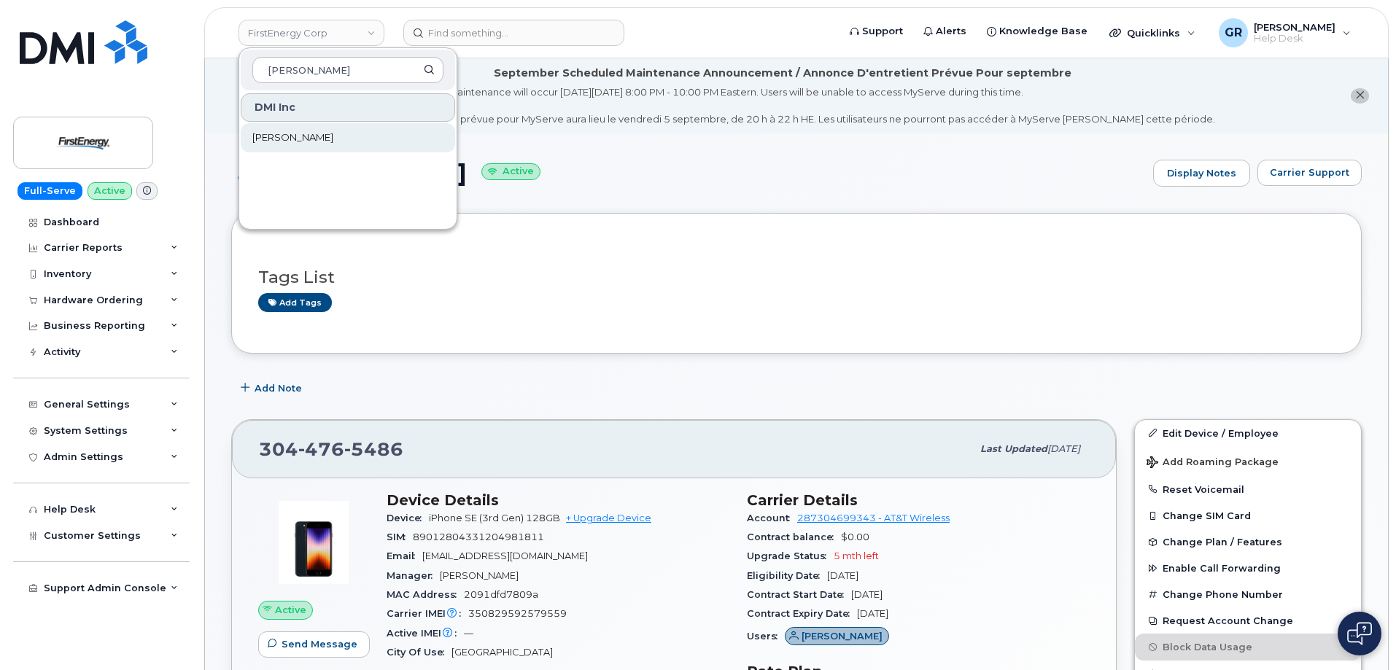
type input "[PERSON_NAME]"
click at [331, 139] on link "[PERSON_NAME]" at bounding box center [348, 137] width 214 height 29
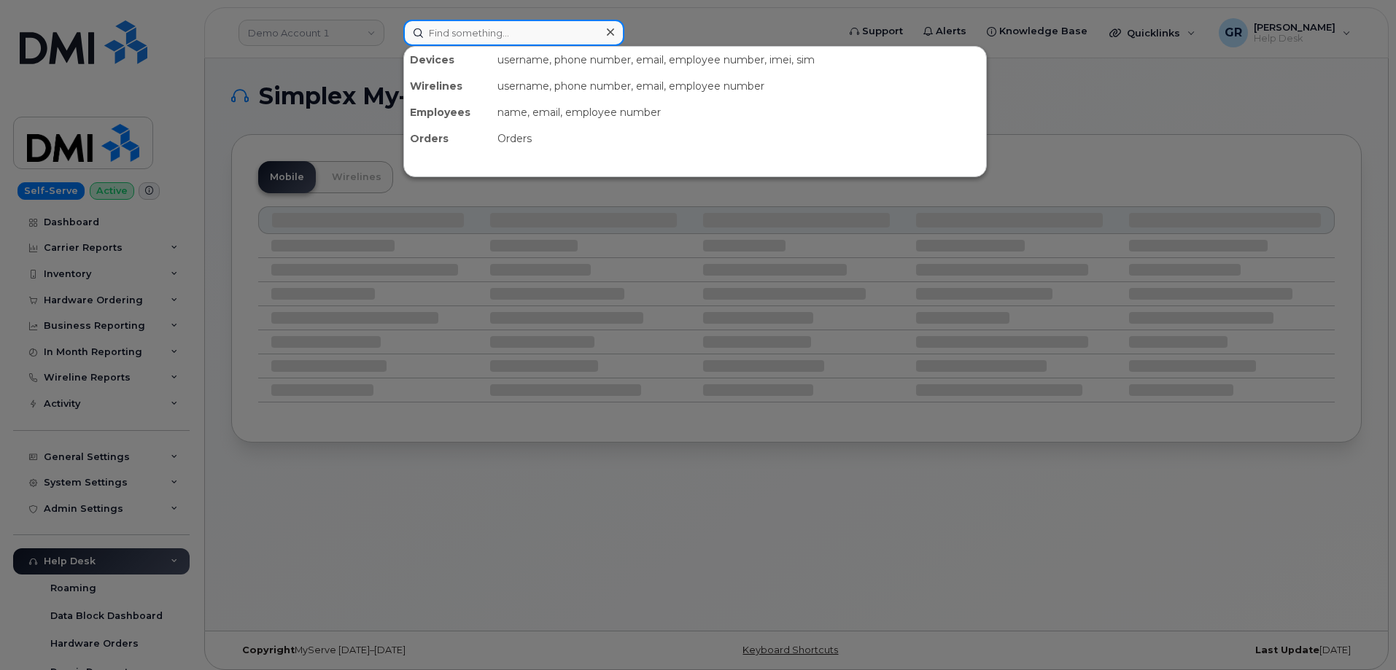
click at [585, 29] on input at bounding box center [513, 33] width 221 height 26
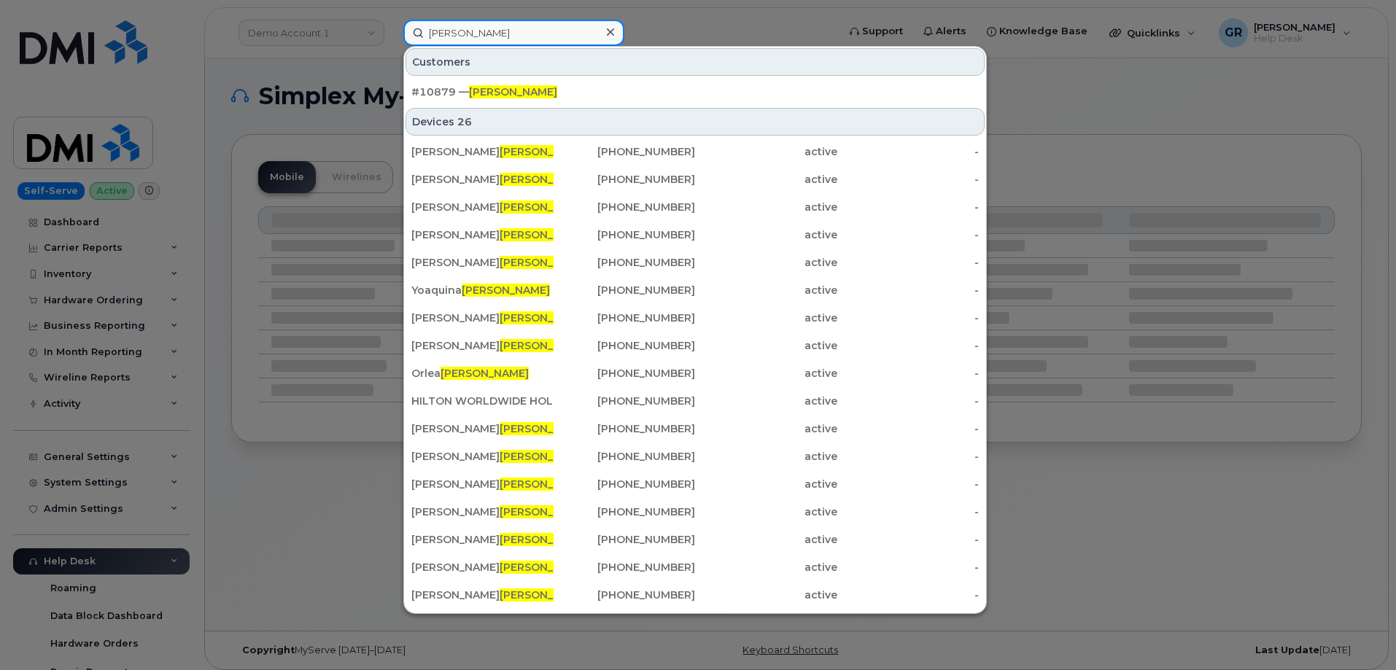
type input "[PERSON_NAME]"
click at [315, 97] on div at bounding box center [698, 335] width 1396 height 670
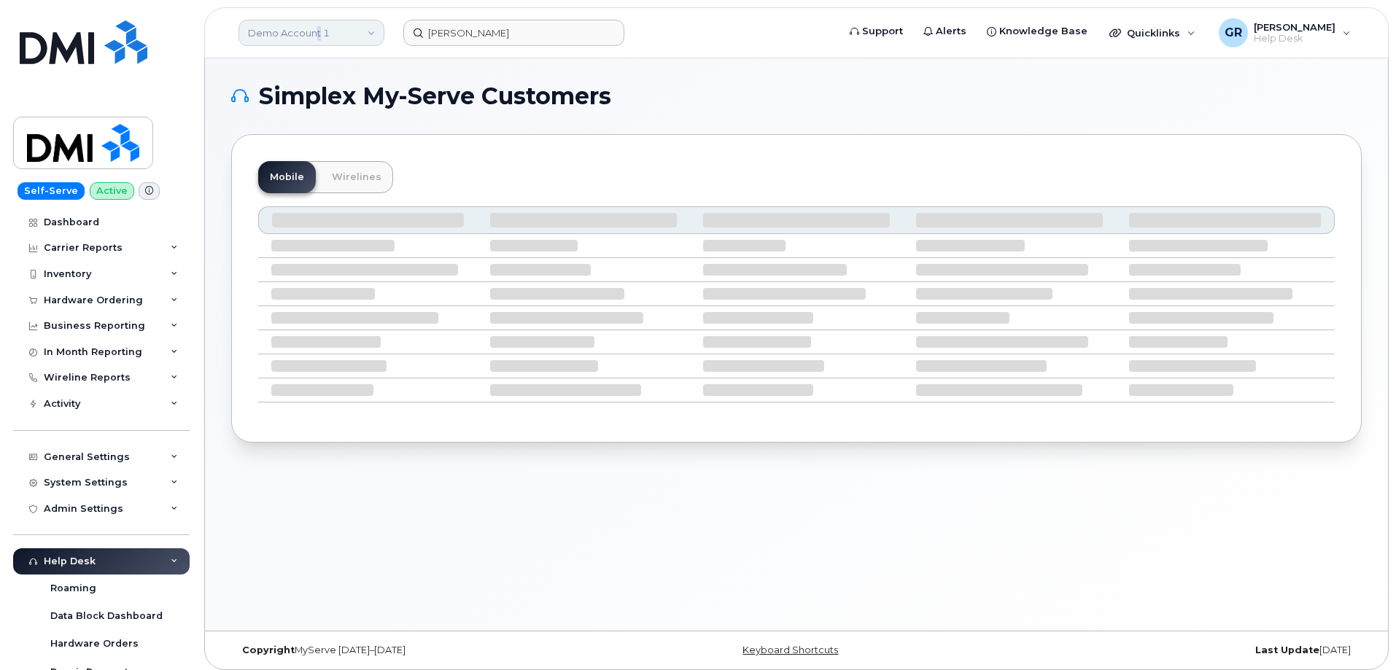
drag, startPoint x: 318, startPoint y: 23, endPoint x: 317, endPoint y: 36, distance: 13.1
click at [316, 26] on link "Demo Account 1" at bounding box center [311, 33] width 146 height 26
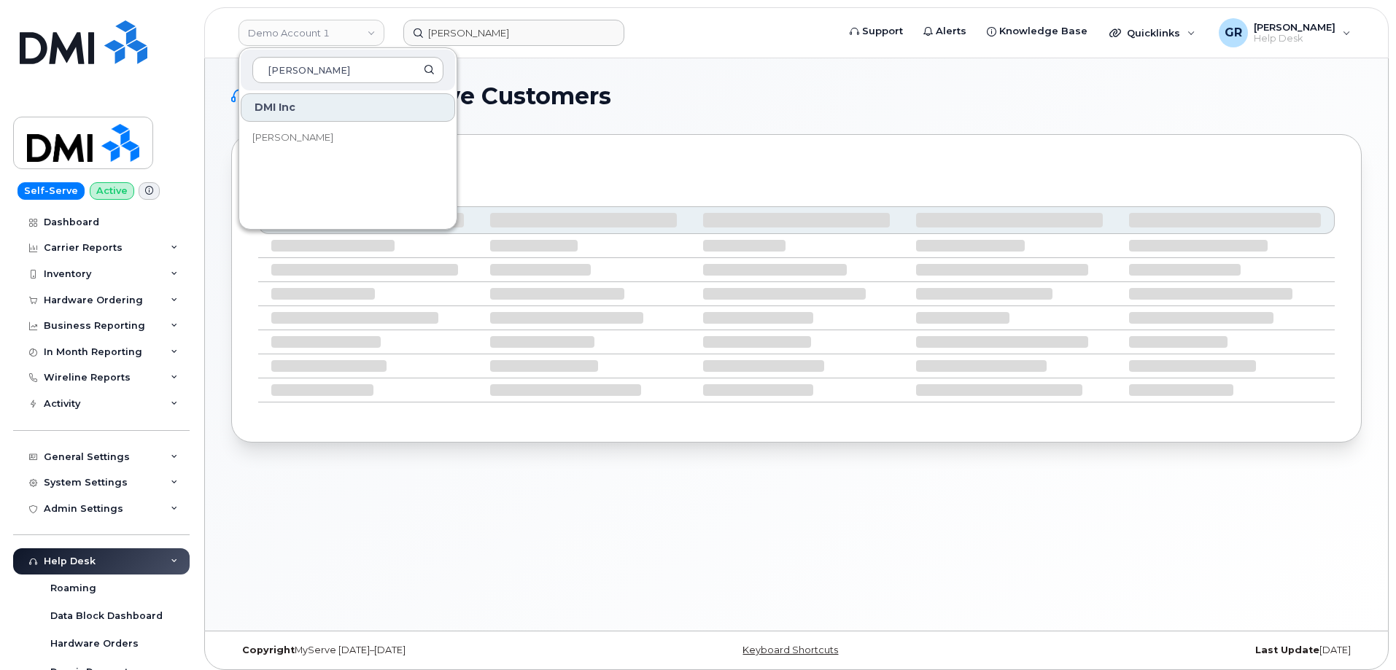
type input "rollins"
click at [356, 132] on link "[PERSON_NAME]" at bounding box center [348, 137] width 214 height 29
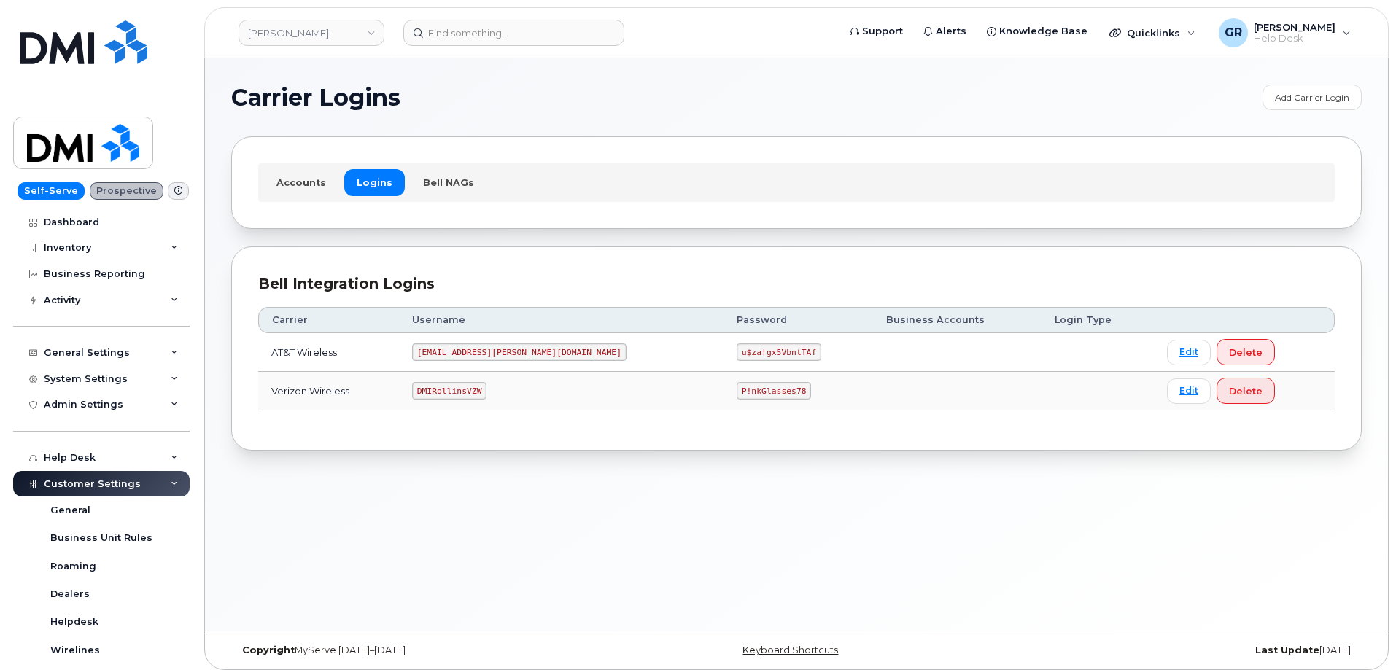
click at [484, 389] on code "DMIRollinsVZW" at bounding box center [449, 390] width 74 height 17
click at [484, 386] on code "DMIRollinsVZW" at bounding box center [449, 390] width 74 height 17
copy code "DMIRollinsVZW"
click at [736, 396] on code "P!nkGlasses78" at bounding box center [773, 390] width 74 height 17
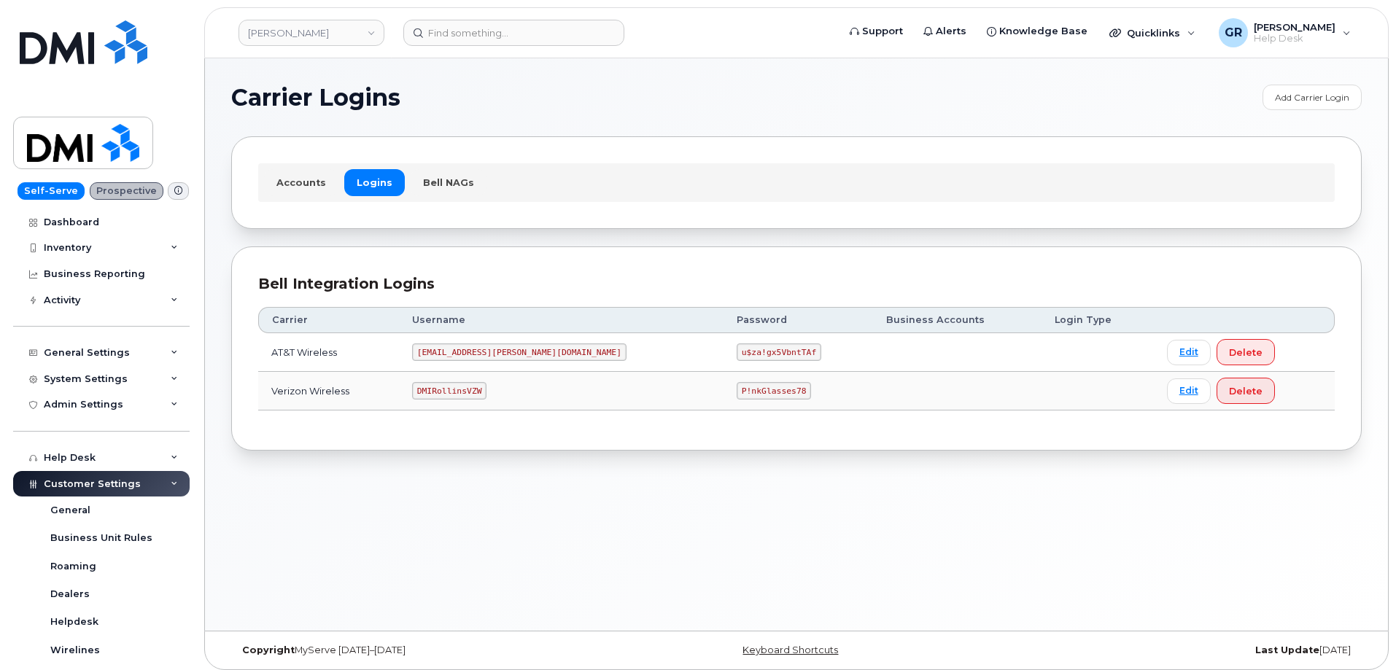
click at [736, 388] on code "P!nkGlasses78" at bounding box center [773, 390] width 74 height 17
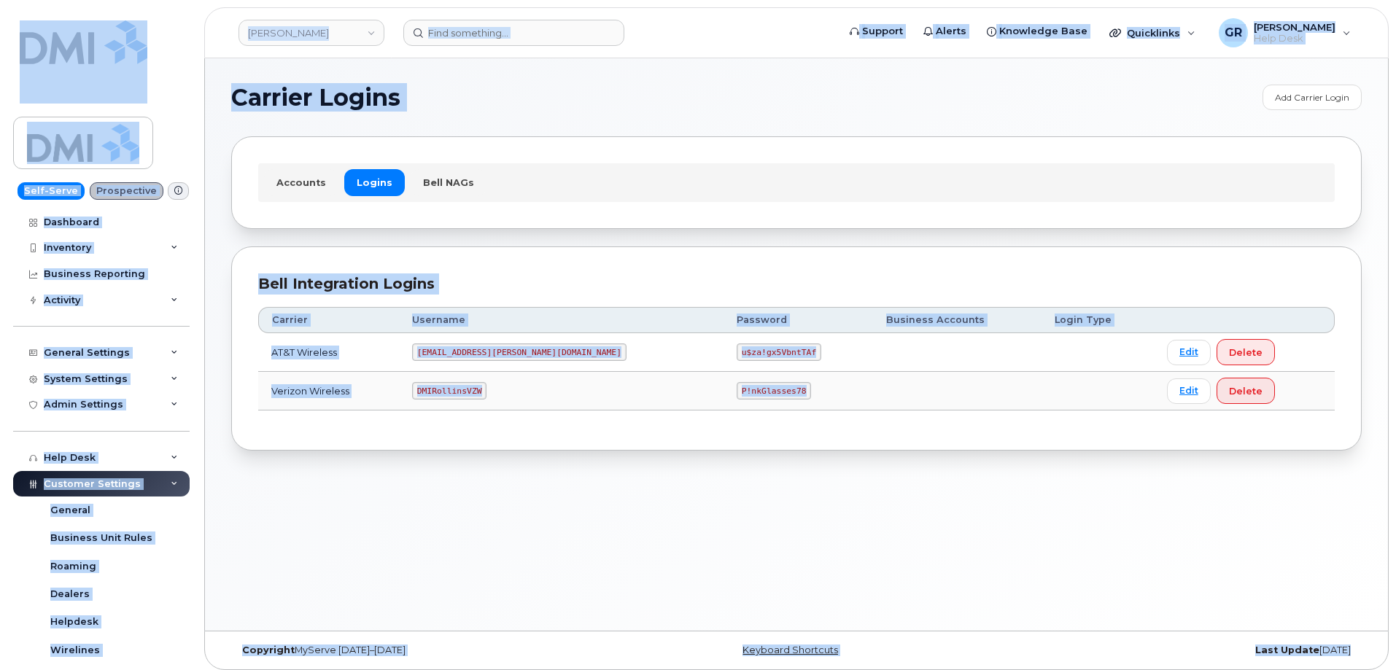
click at [736, 388] on code "P!nkGlasses78" at bounding box center [773, 390] width 74 height 17
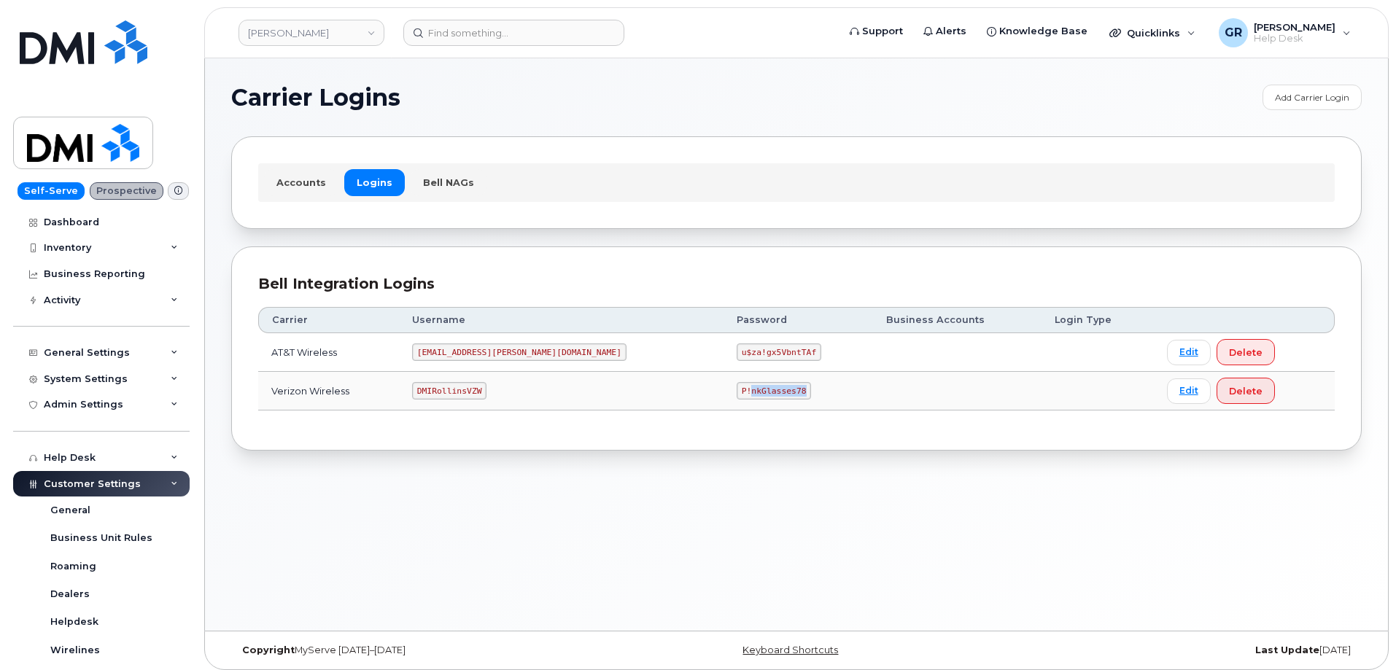
click at [736, 391] on code "P!nkGlasses78" at bounding box center [773, 390] width 74 height 17
click at [736, 390] on code "P!nkGlasses78" at bounding box center [773, 390] width 74 height 17
click at [736, 392] on code "P!nkGlasses78" at bounding box center [773, 390] width 74 height 17
drag, startPoint x: 657, startPoint y: 391, endPoint x: 715, endPoint y: 394, distance: 58.4
click at [723, 394] on td "P!nkGlasses78" at bounding box center [797, 391] width 149 height 39
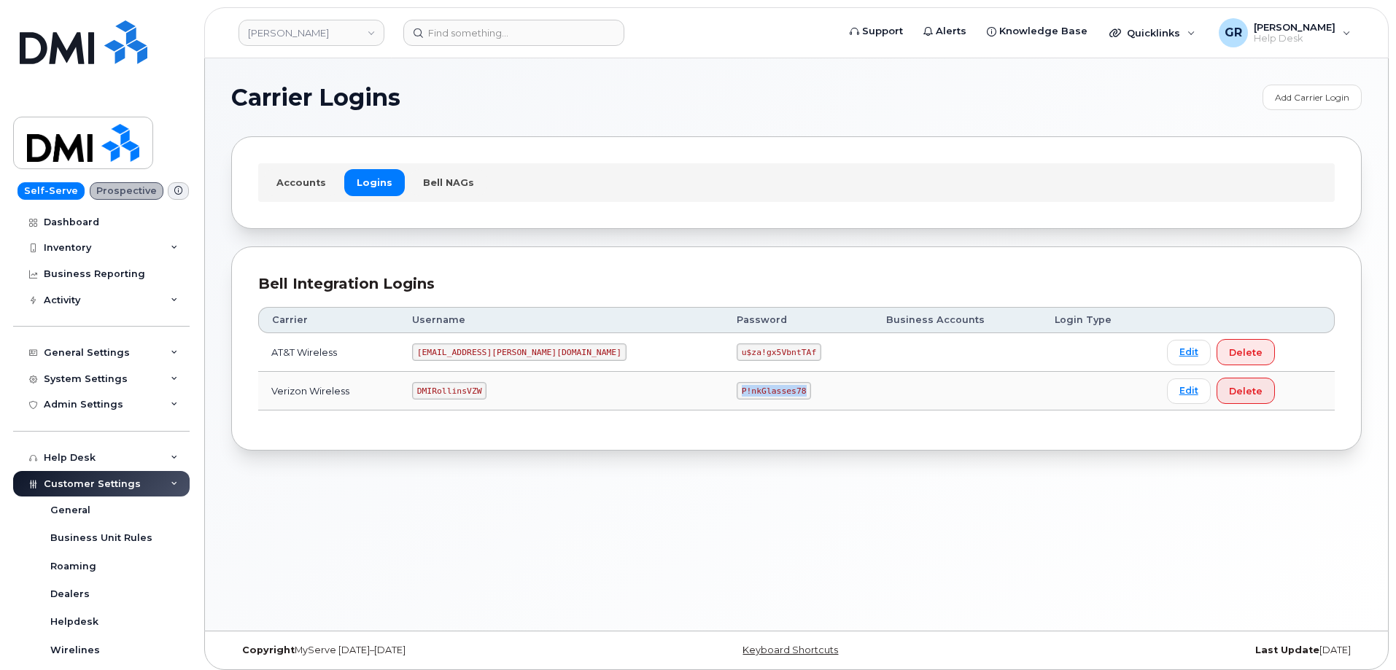
copy code "P!nkGlasses78"
